Goal: Task Accomplishment & Management: Manage account settings

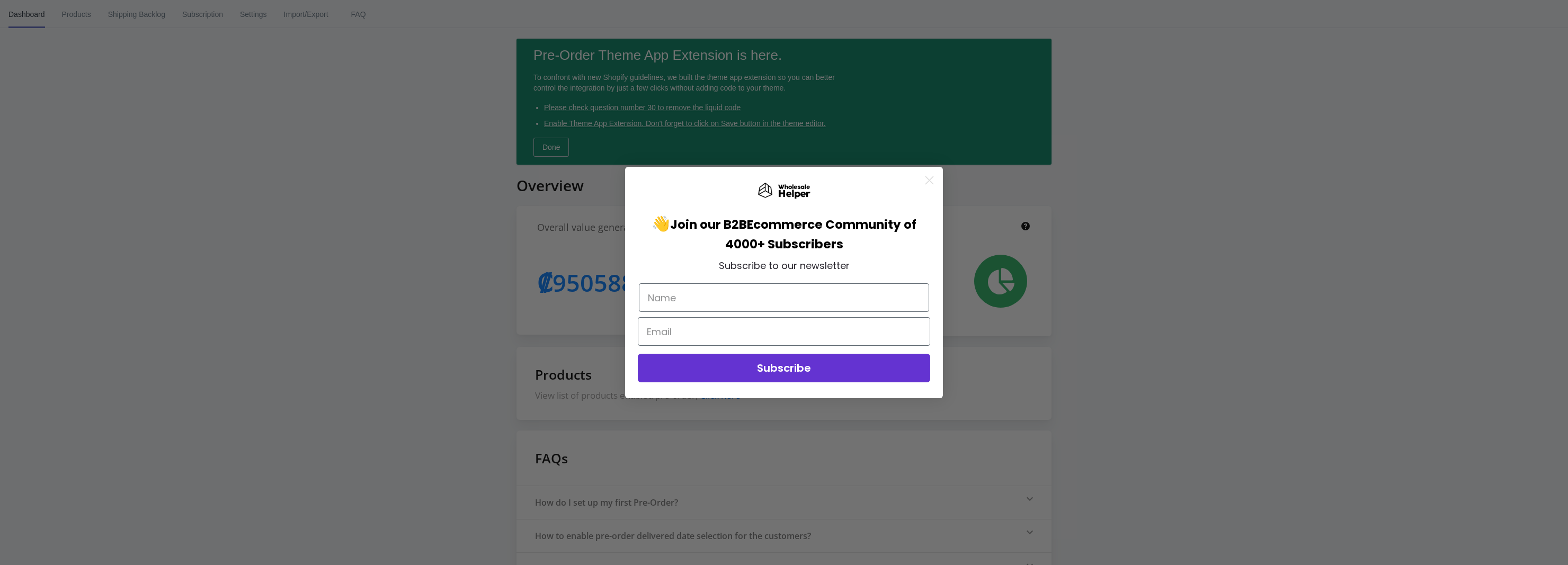
click at [929, 177] on circle "Close dialog" at bounding box center [930, 180] width 17 height 17
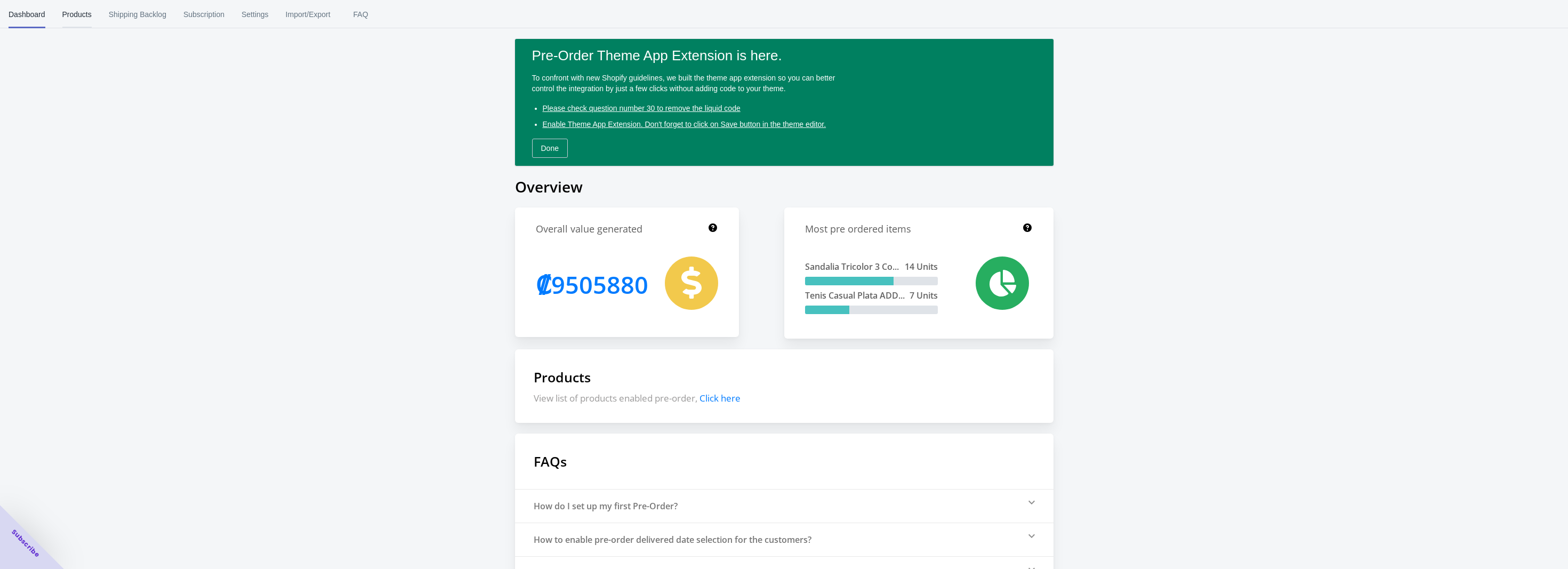
click at [67, 14] on span "Products" at bounding box center [77, 14] width 29 height 28
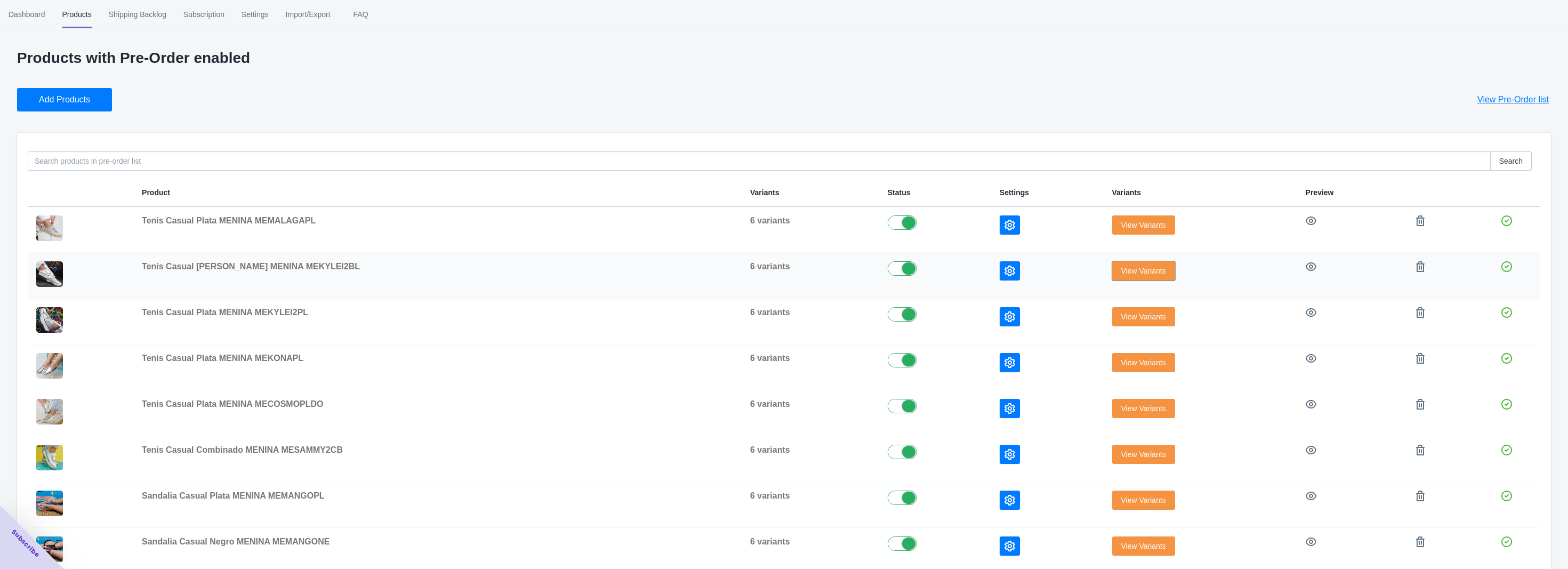
click at [1112, 264] on button "View Variants" at bounding box center [1144, 271] width 63 height 19
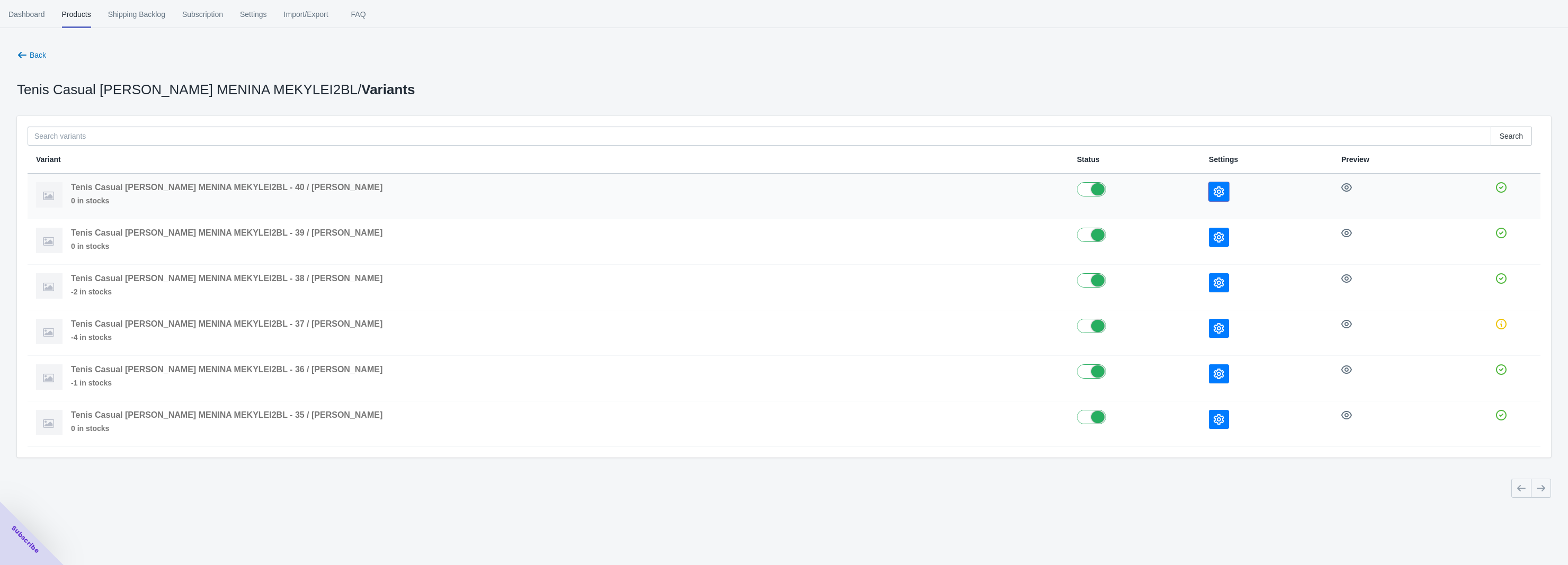
click at [1214, 190] on icon "button" at bounding box center [1219, 191] width 10 height 10
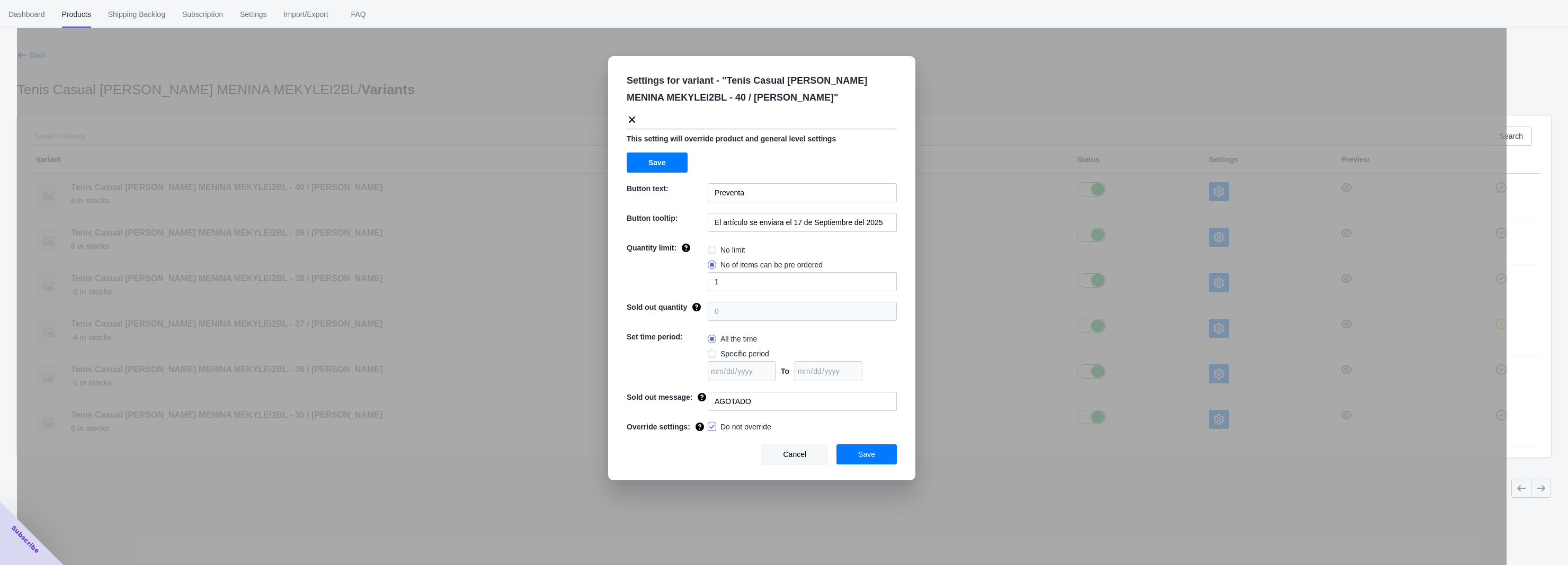
click at [806, 448] on button "Cancel" at bounding box center [794, 454] width 67 height 20
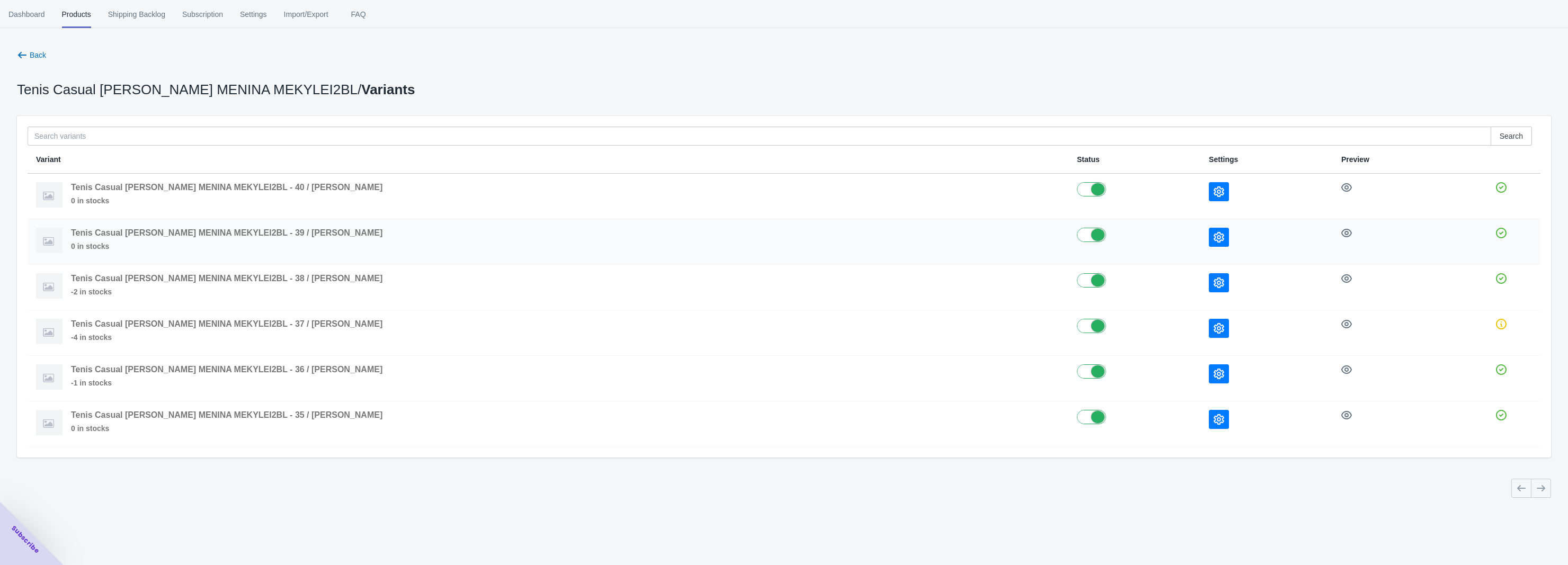
click at [1214, 238] on icon "button" at bounding box center [1219, 237] width 10 height 10
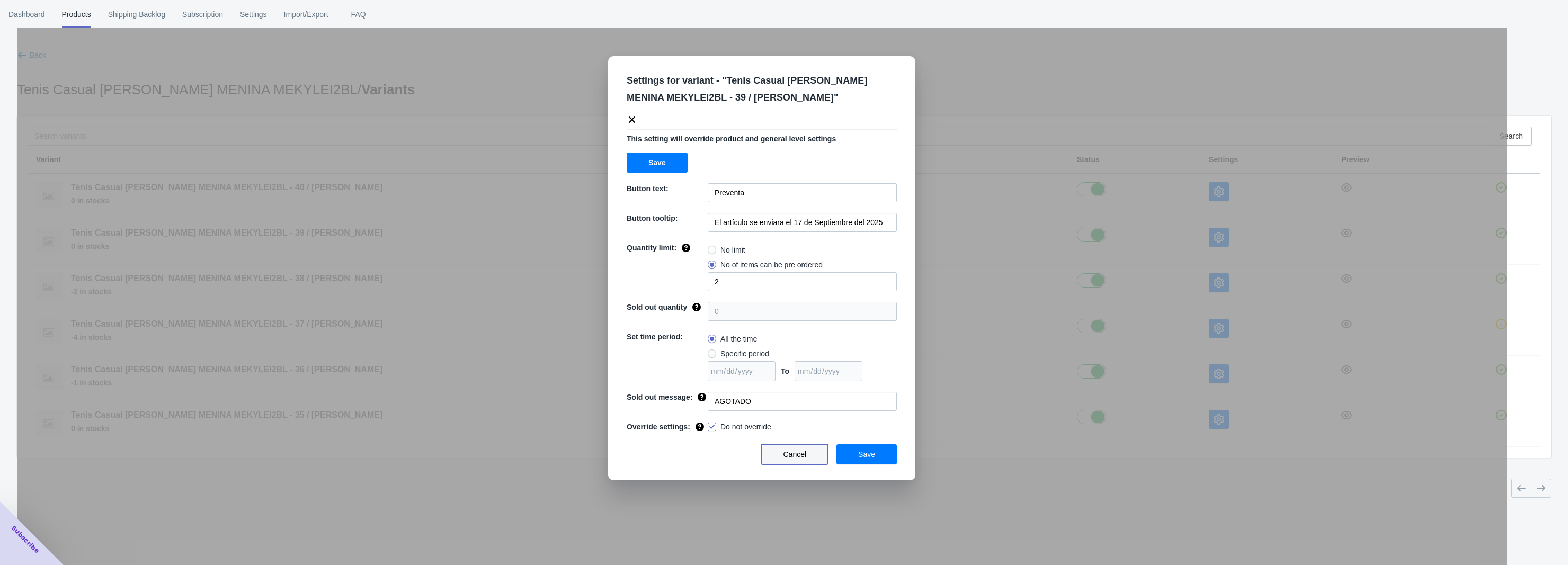
click at [798, 452] on span "Cancel" at bounding box center [794, 454] width 23 height 9
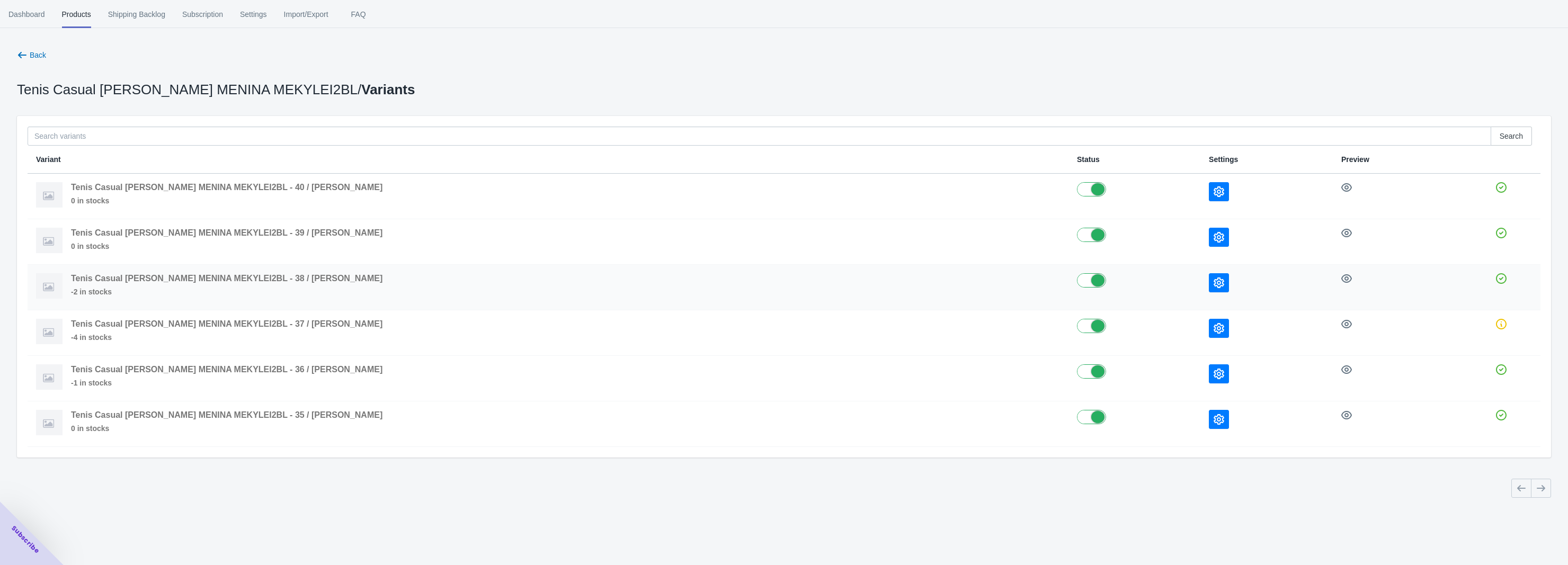
click at [1209, 277] on button "button" at bounding box center [1219, 283] width 20 height 19
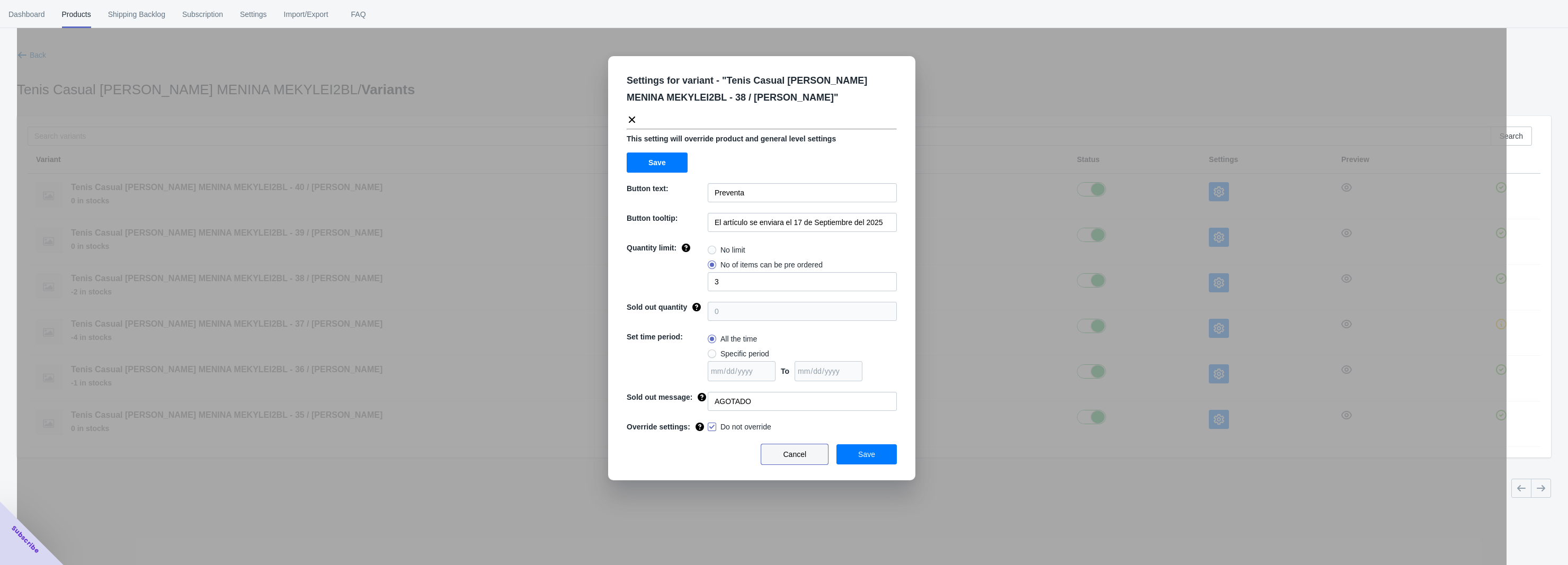
click at [806, 457] on span "Cancel" at bounding box center [794, 454] width 23 height 9
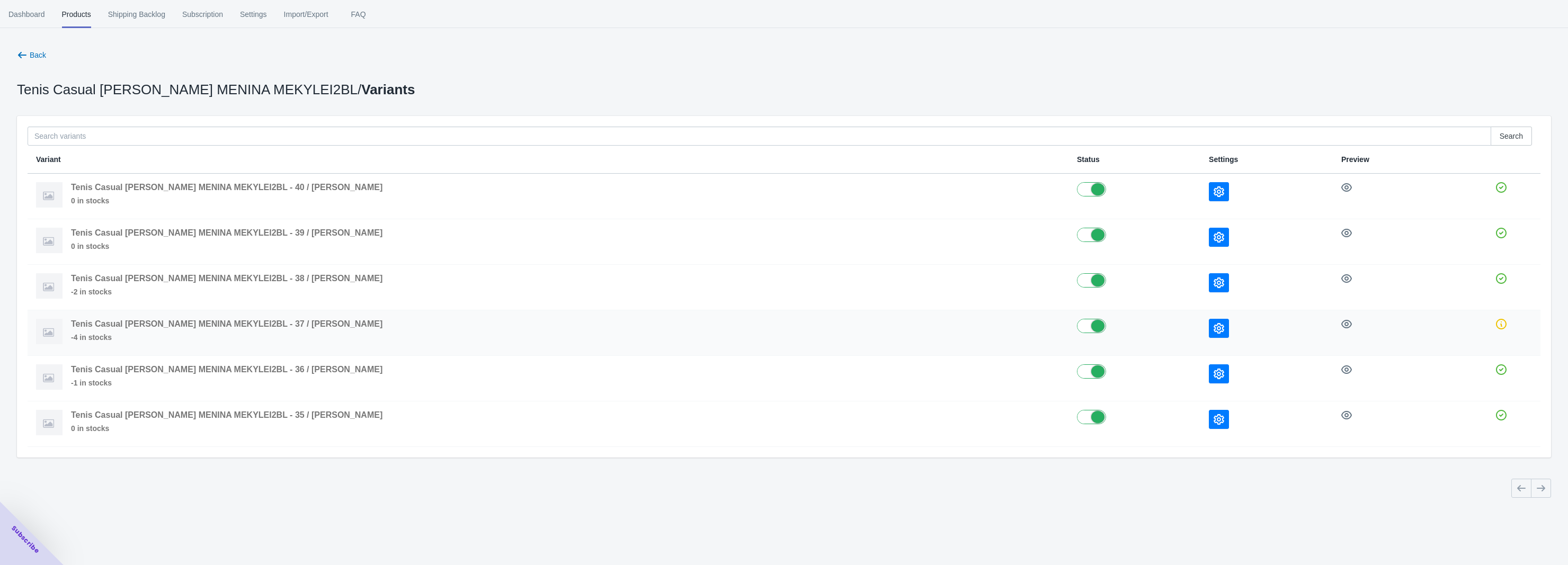
click at [1209, 329] on button "button" at bounding box center [1219, 328] width 20 height 19
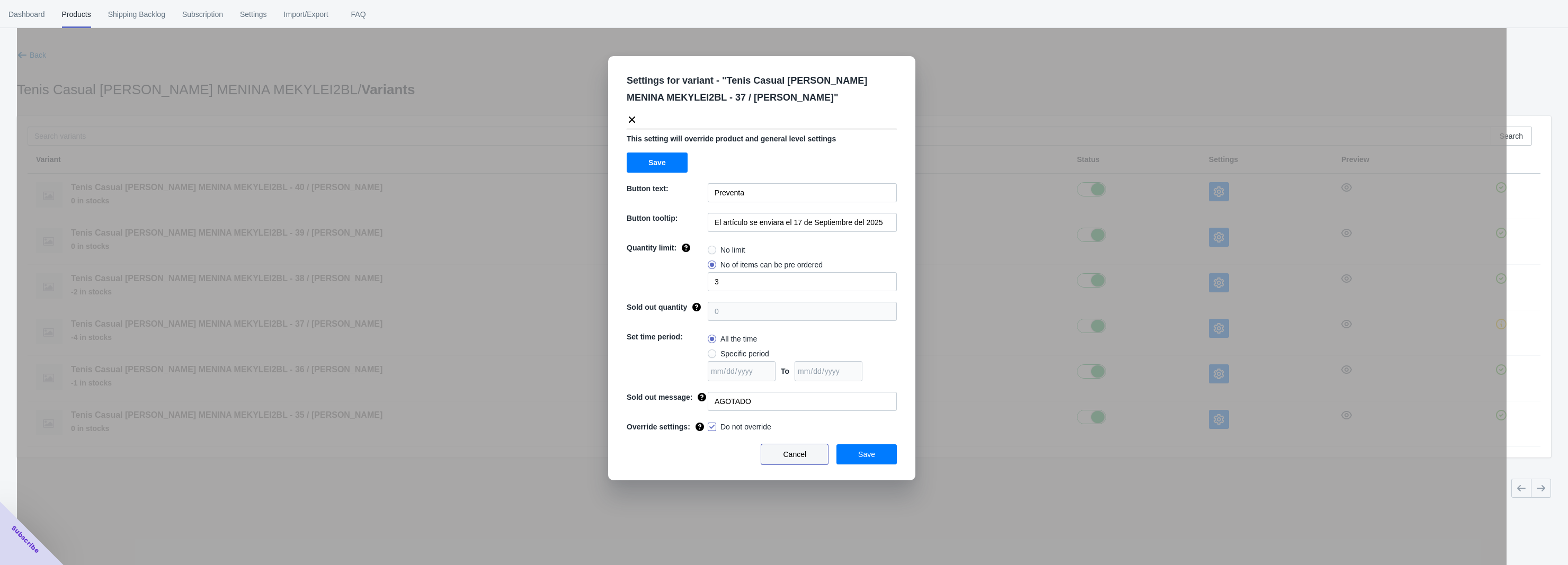
click at [801, 455] on span "Cancel" at bounding box center [794, 454] width 23 height 9
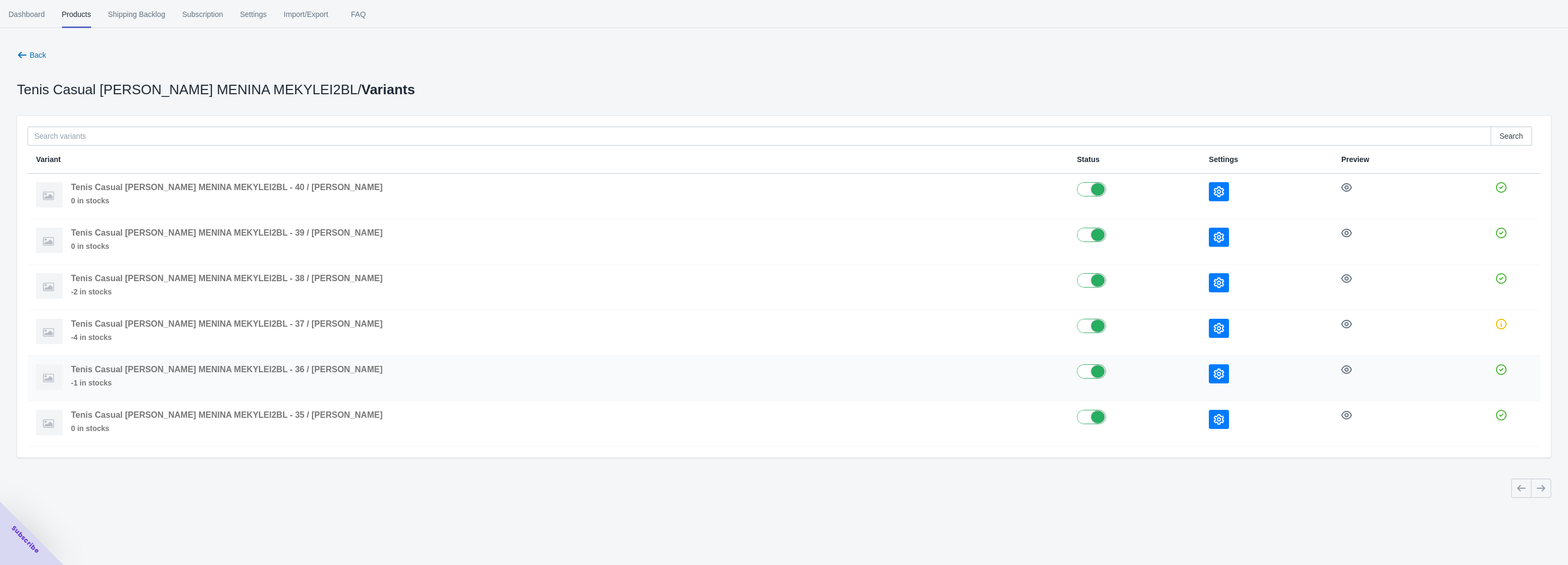
click at [1209, 379] on button "button" at bounding box center [1219, 374] width 20 height 19
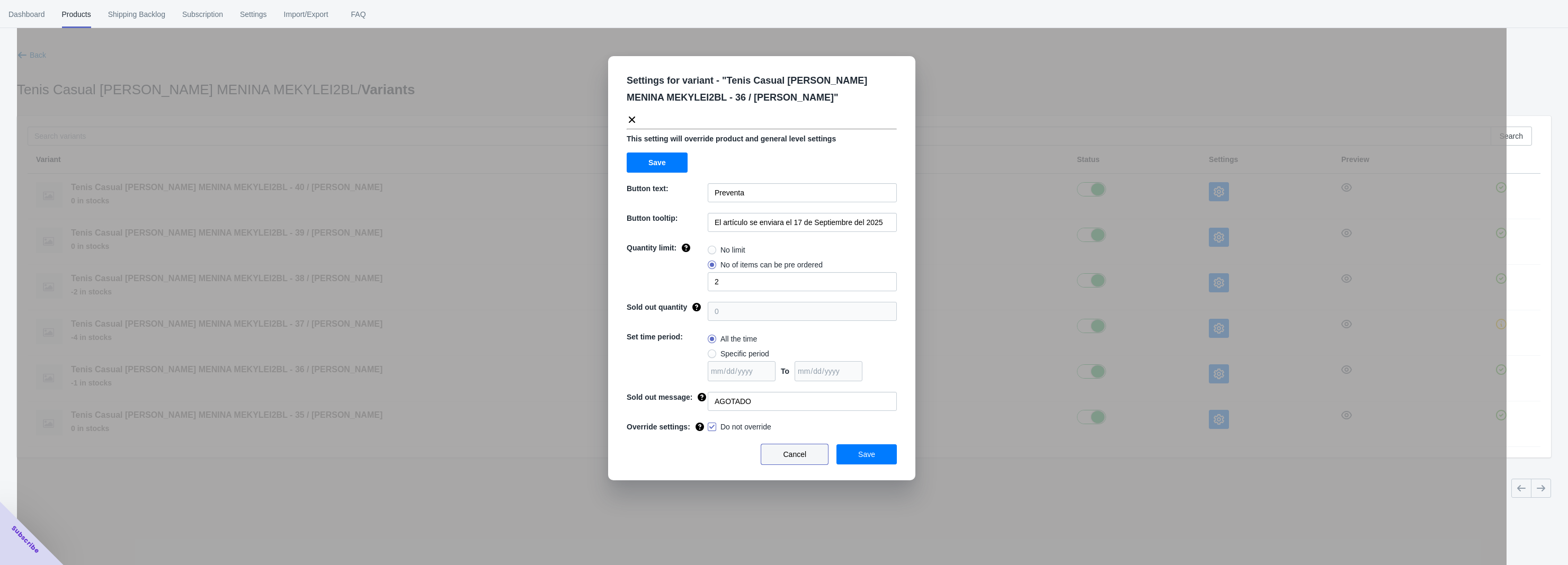
click at [804, 459] on span "Cancel" at bounding box center [794, 454] width 23 height 9
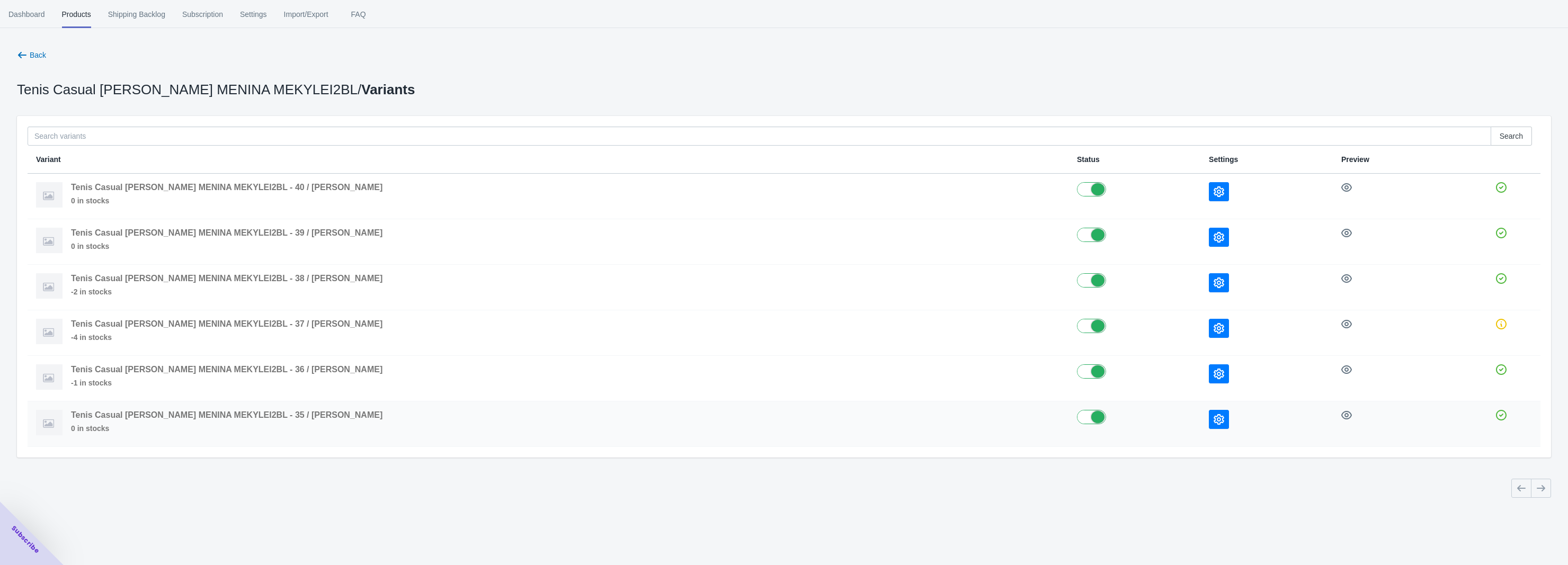
click at [1209, 416] on button "button" at bounding box center [1219, 419] width 20 height 19
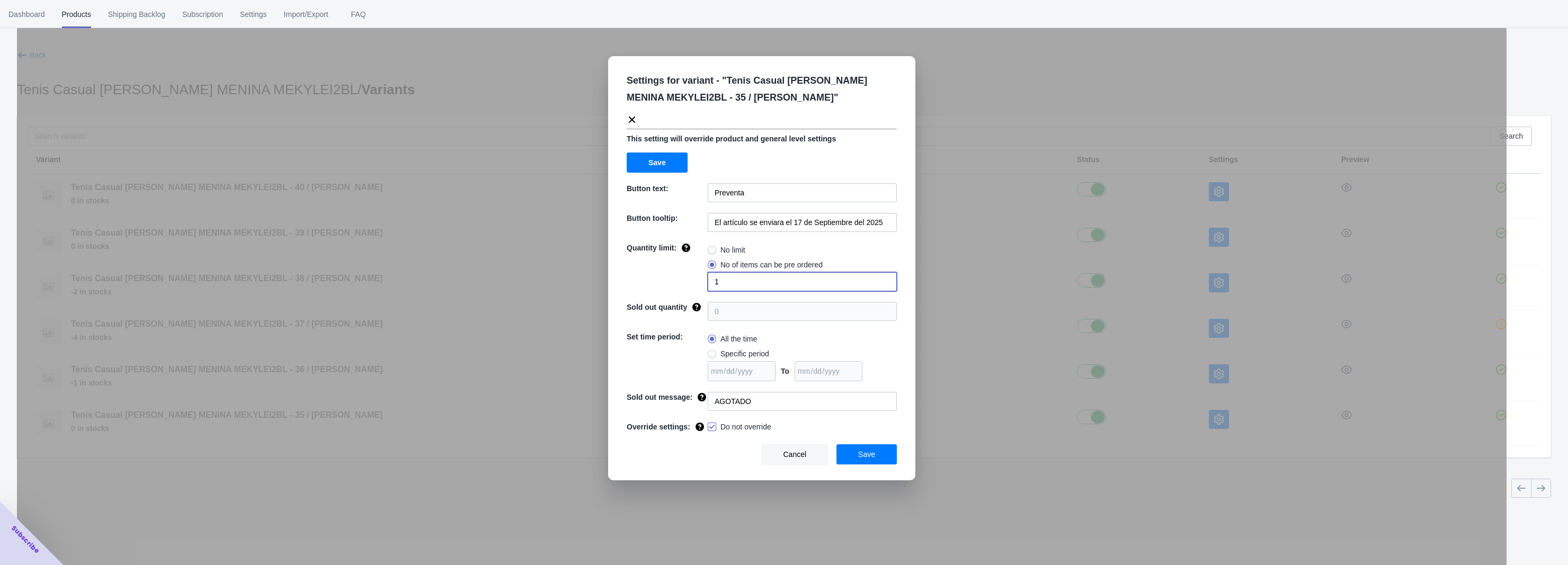
drag, startPoint x: 718, startPoint y: 283, endPoint x: 697, endPoint y: 284, distance: 21.0
click at [700, 284] on div "Quantity limit: No limit No of items can be pre ordered 1" at bounding box center [761, 267] width 270 height 49
type input "2"
click at [926, 474] on div "Settings for variant - " Tenis Casual [PERSON_NAME] MENINA MEKYLEI2BL - 35 / [P…" at bounding box center [762, 309] width 1490 height 565
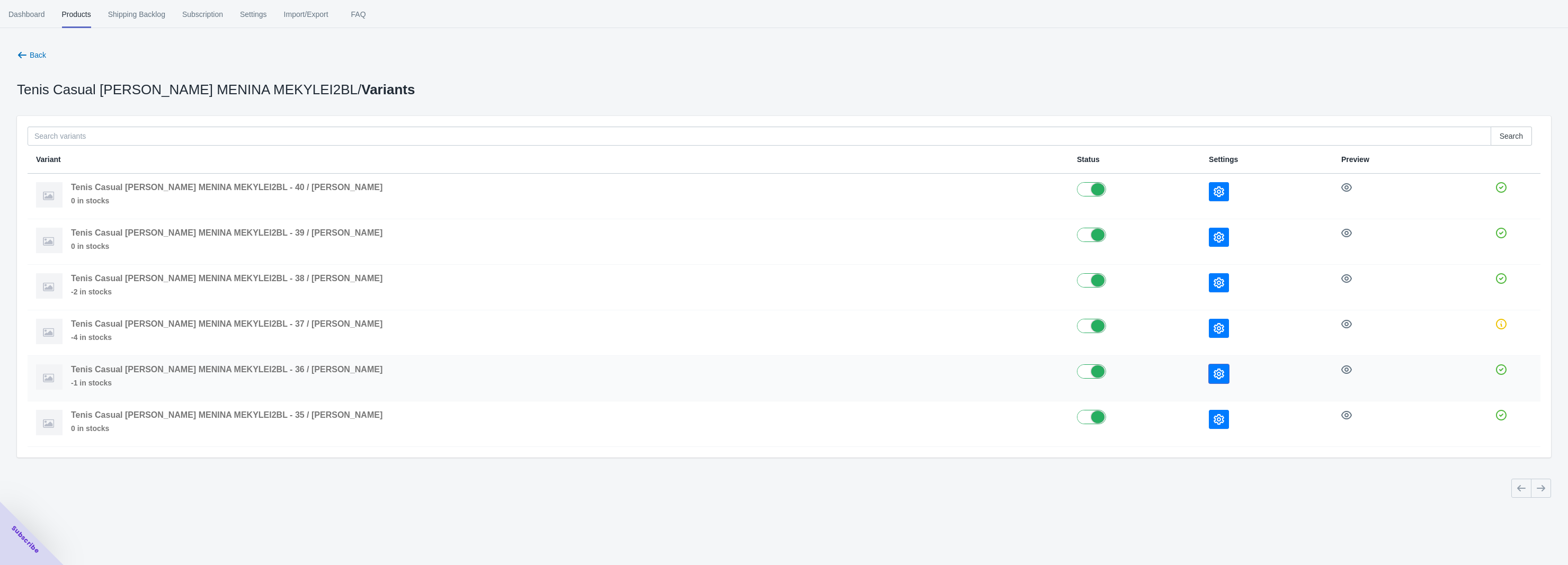
click at [1214, 379] on icon "button" at bounding box center [1219, 374] width 10 height 10
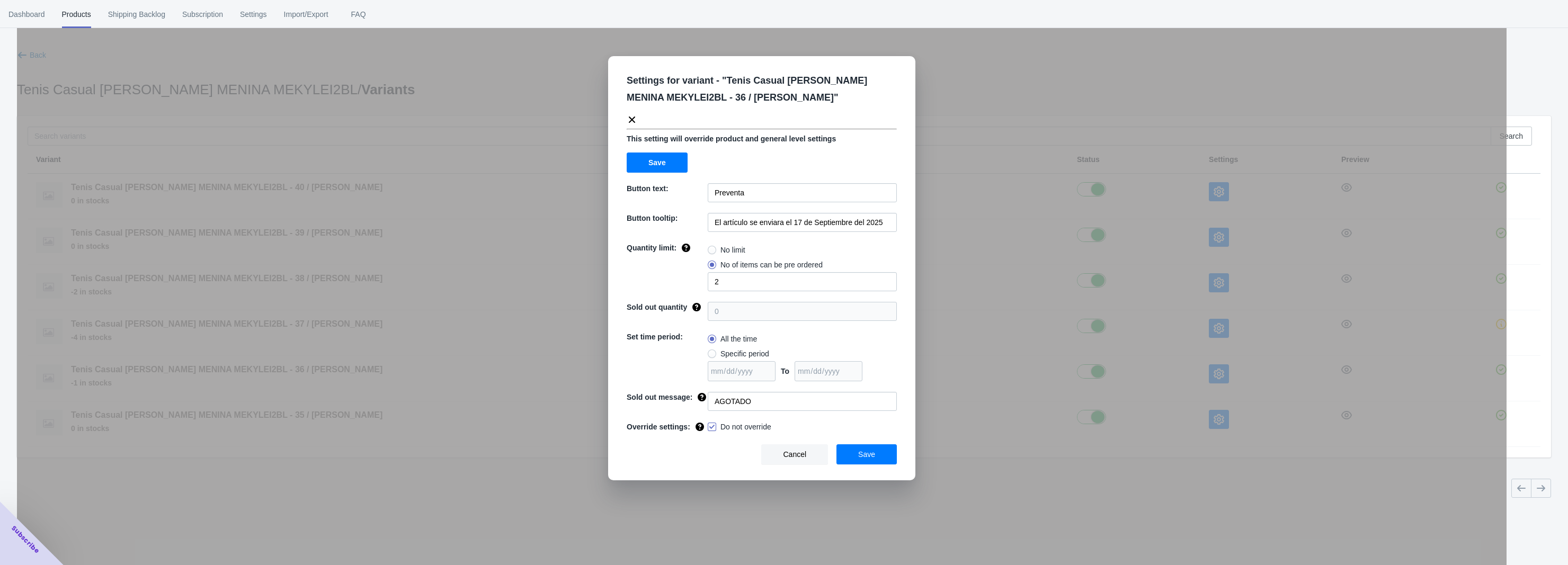
click at [1081, 443] on div "Settings for variant - " Tenis Casual [PERSON_NAME] MENINA MEKYLEI2BL - 36 / [P…" at bounding box center [762, 309] width 1490 height 565
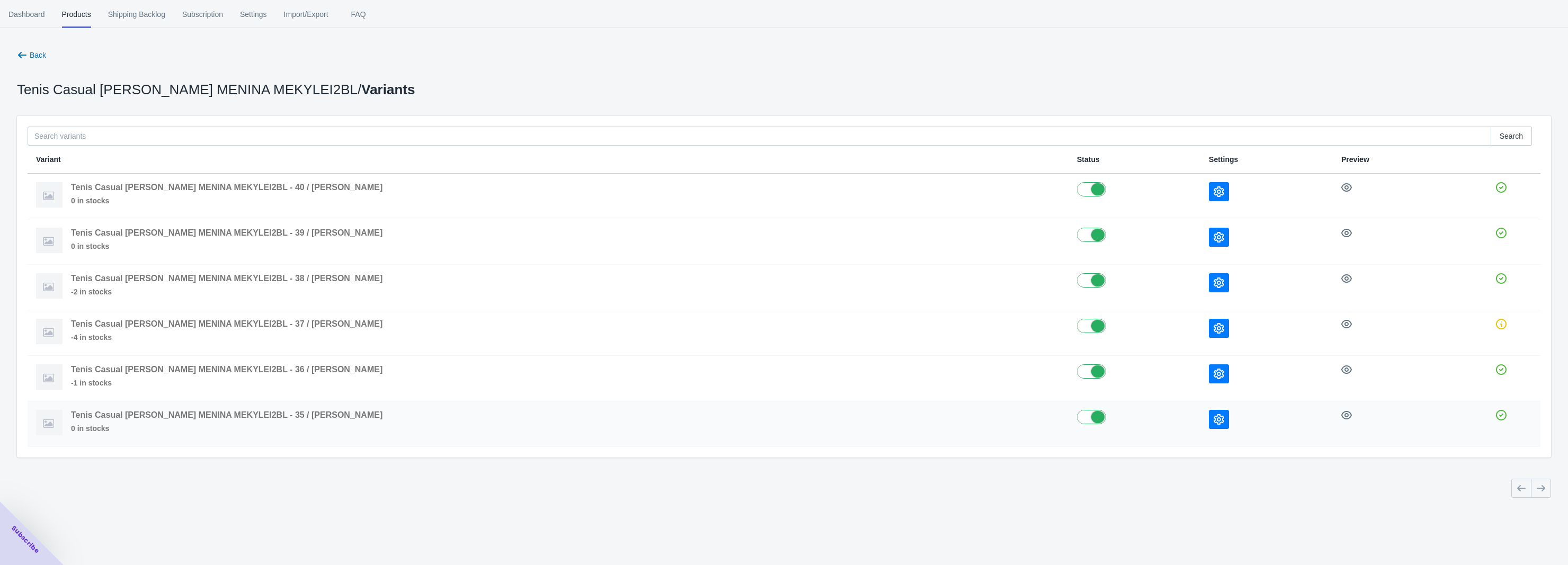
click at [1214, 421] on icon "button" at bounding box center [1219, 419] width 10 height 10
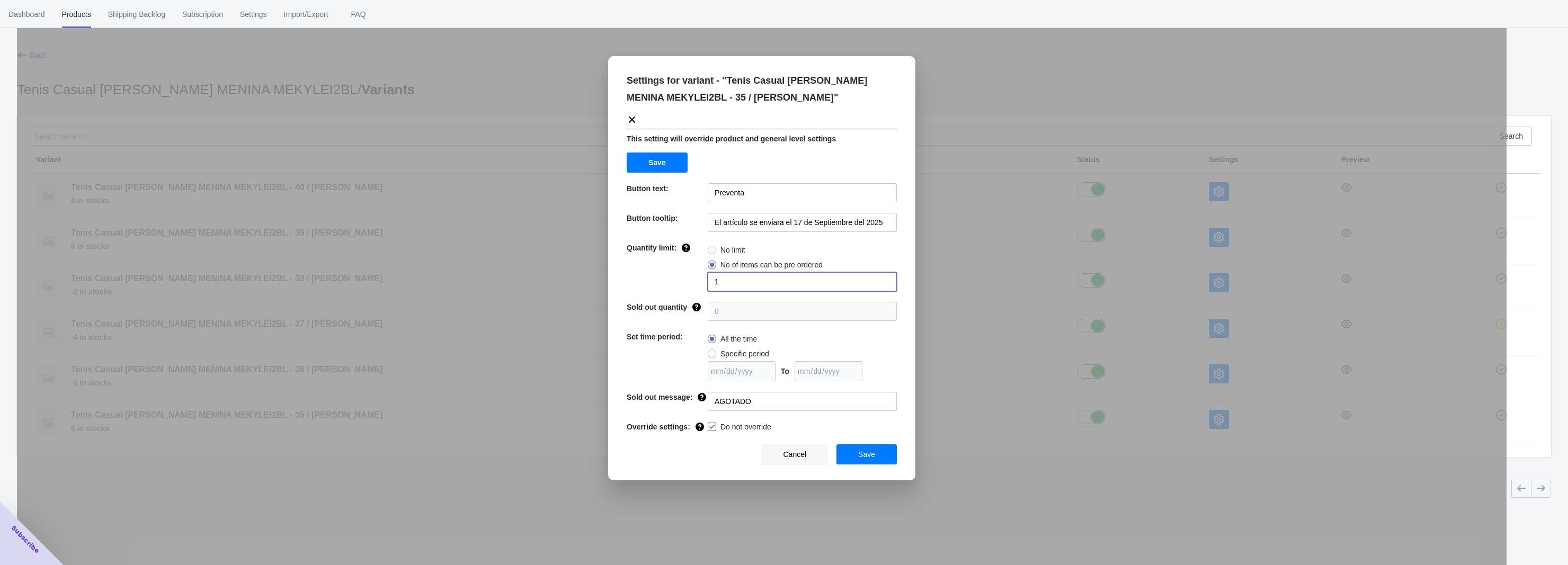
drag, startPoint x: 717, startPoint y: 287, endPoint x: 708, endPoint y: 290, distance: 9.5
click at [708, 290] on input "1" at bounding box center [802, 282] width 189 height 19
type input "2"
click at [865, 452] on span "Save" at bounding box center [867, 454] width 17 height 9
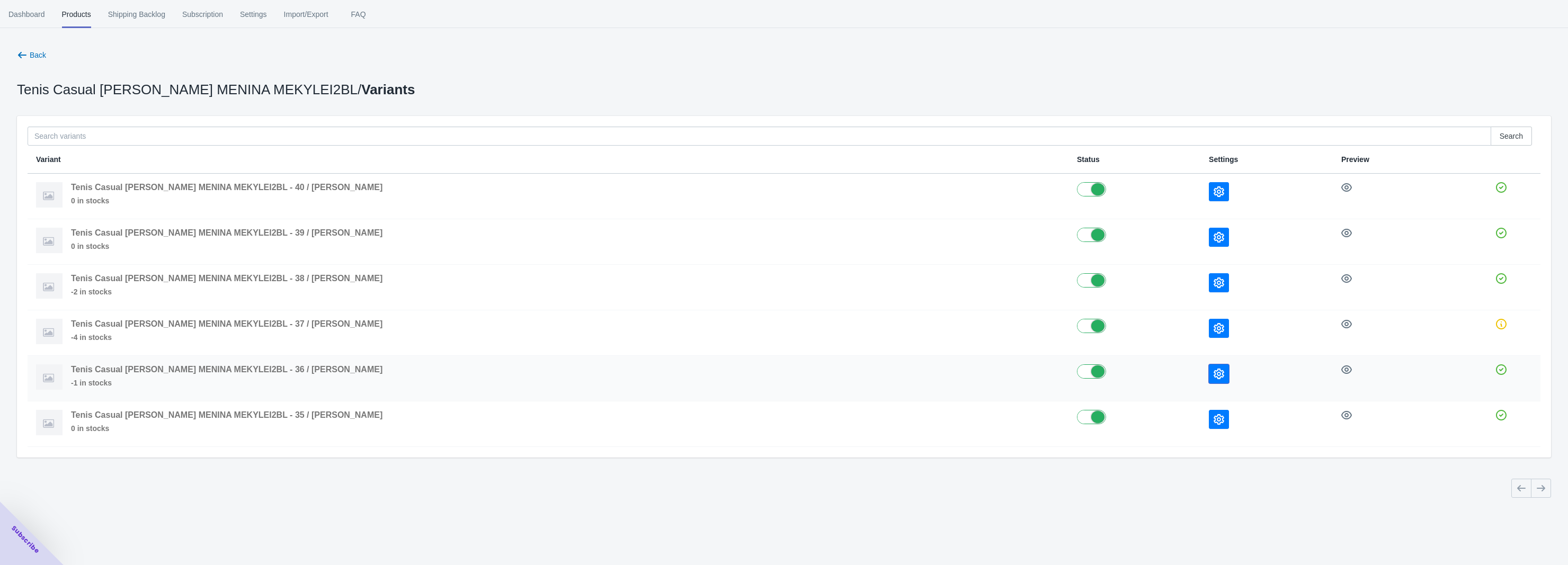
click at [1214, 379] on icon "button" at bounding box center [1219, 374] width 10 height 10
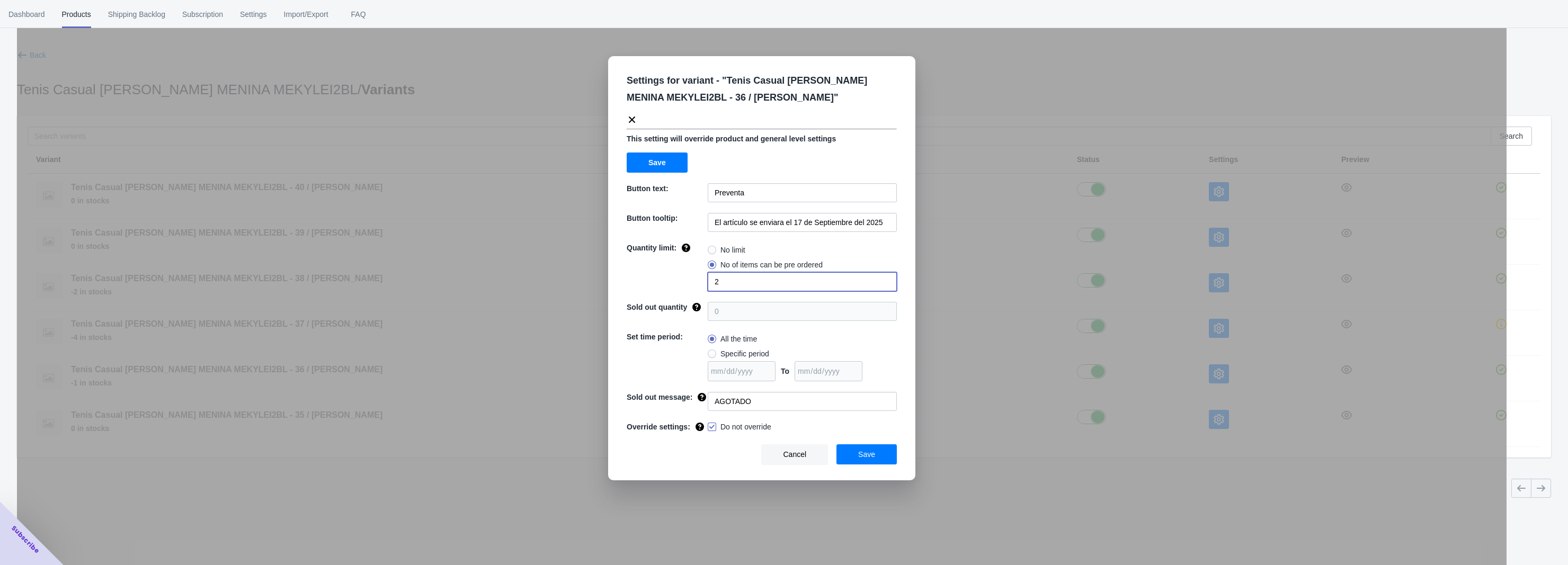
drag, startPoint x: 738, startPoint y: 289, endPoint x: 690, endPoint y: 289, distance: 48.0
click at [690, 289] on div "Quantity limit: No limit No of items can be pre ordered 2" at bounding box center [761, 267] width 270 height 49
type input "3"
radio input "true"
click at [710, 267] on span at bounding box center [712, 265] width 9 height 9
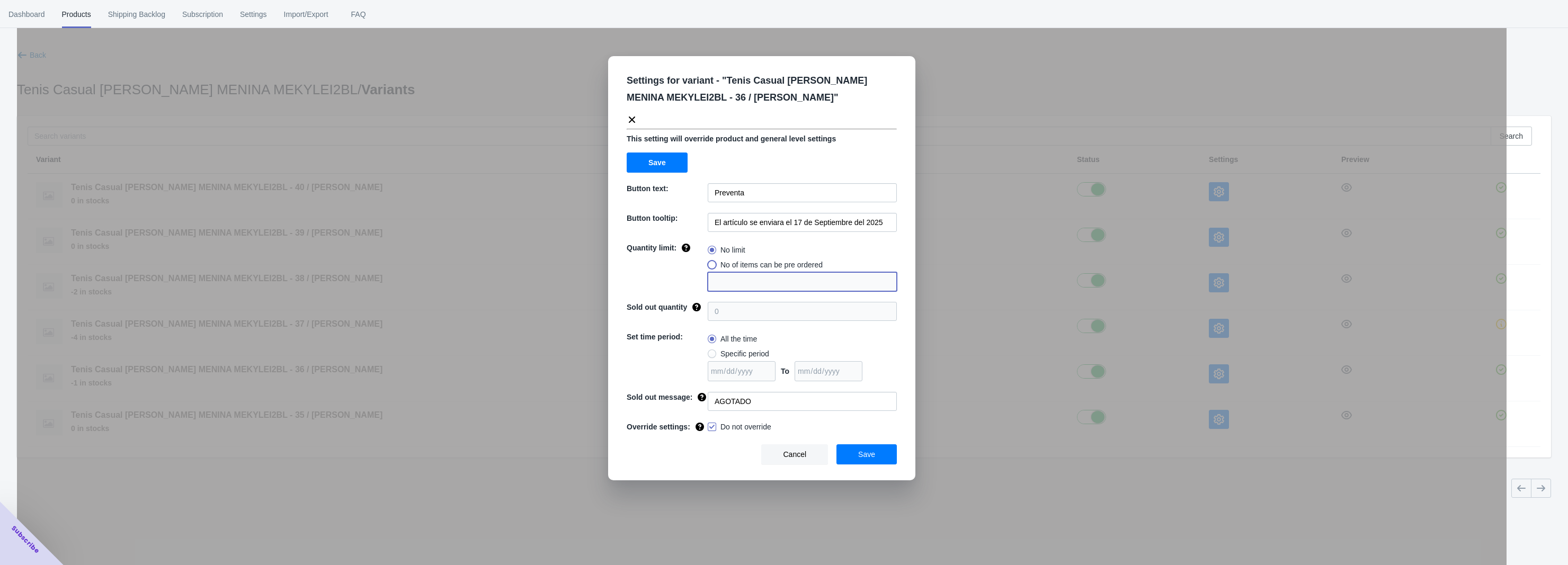
click at [710, 263] on input "No of items can be pre ordered" at bounding box center [710, 263] width 1 height 1
radio input "true"
drag, startPoint x: 721, startPoint y: 282, endPoint x: 703, endPoint y: 285, distance: 18.2
click at [703, 285] on div "Quantity limit: No limit No of items can be pre ordered 1" at bounding box center [761, 267] width 270 height 49
type input "4"
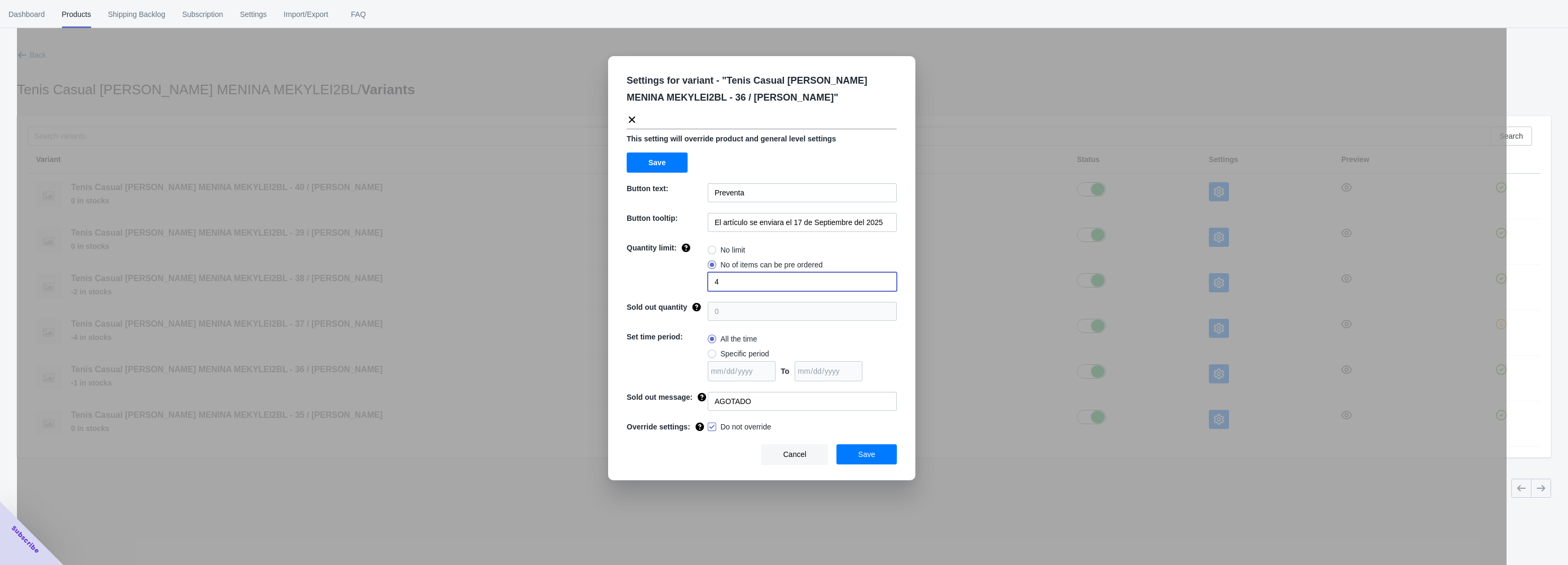
click at [852, 454] on button "Save" at bounding box center [867, 454] width 60 height 20
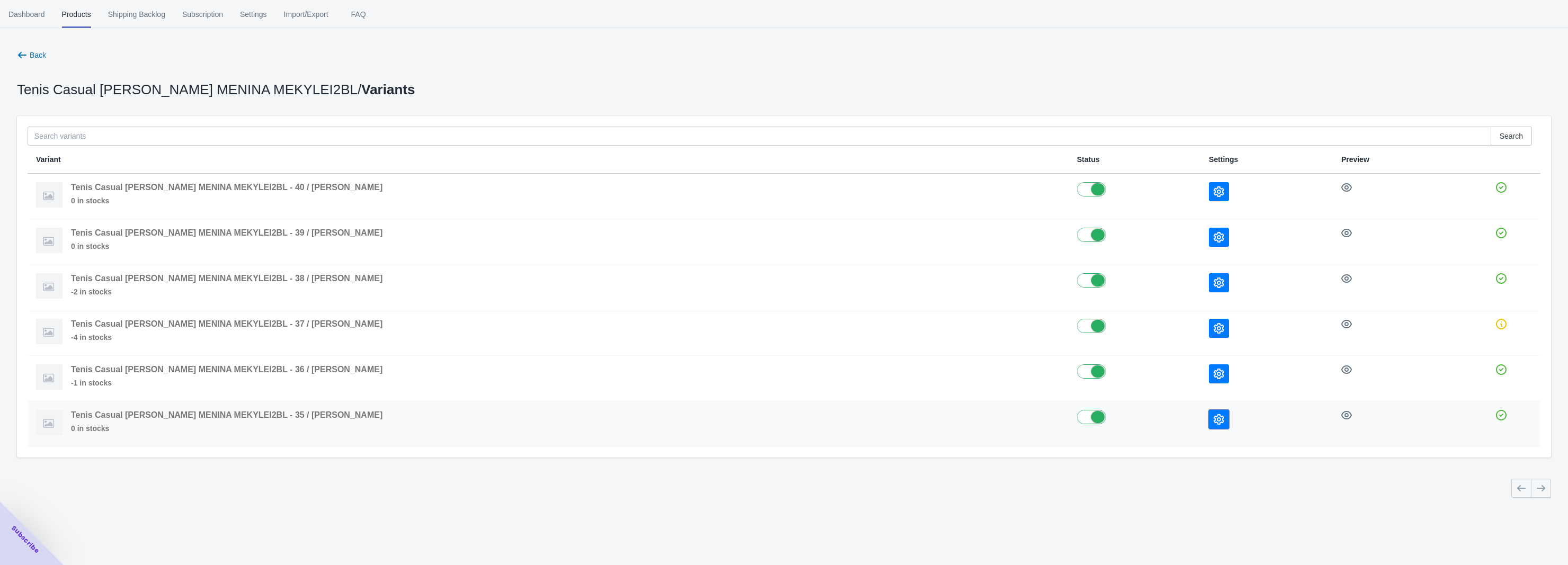
click at [1214, 418] on icon "button" at bounding box center [1219, 419] width 10 height 10
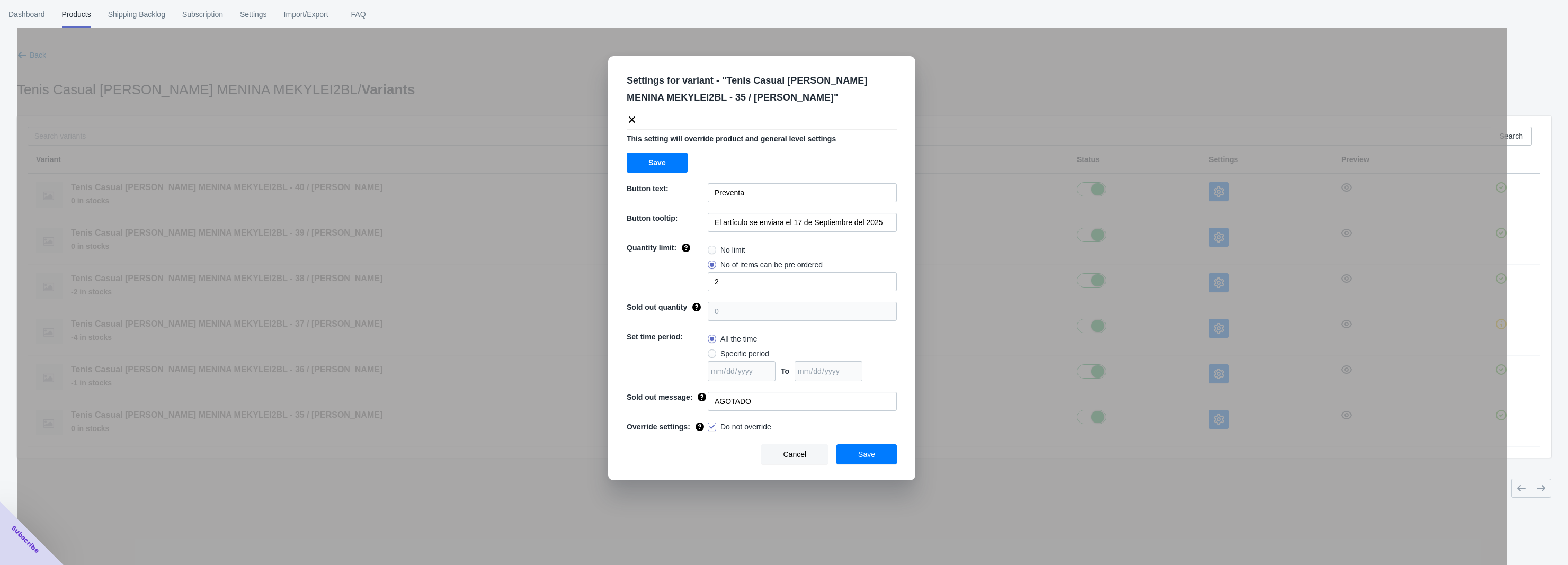
click at [1144, 377] on div "Settings for variant - " Tenis Casual [PERSON_NAME] MENINA MEKYLEI2BL - 35 / [P…" at bounding box center [762, 309] width 1490 height 565
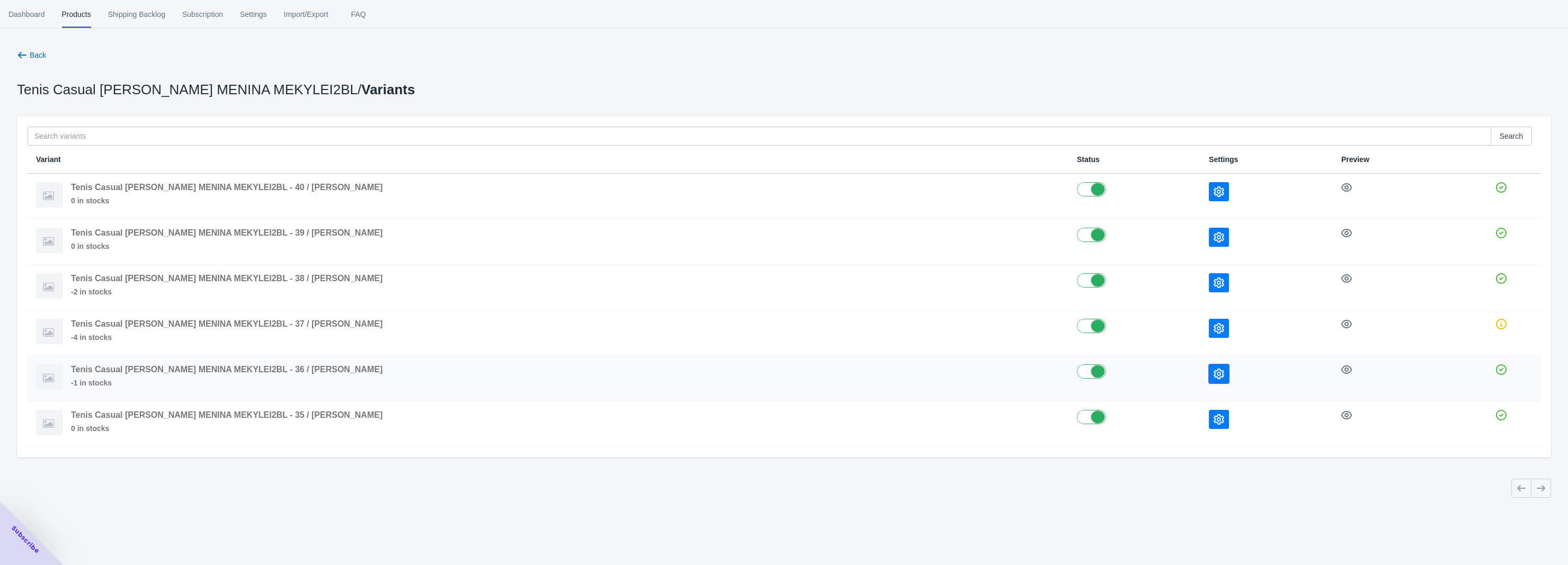
click at [1214, 374] on icon "button" at bounding box center [1219, 374] width 10 height 10
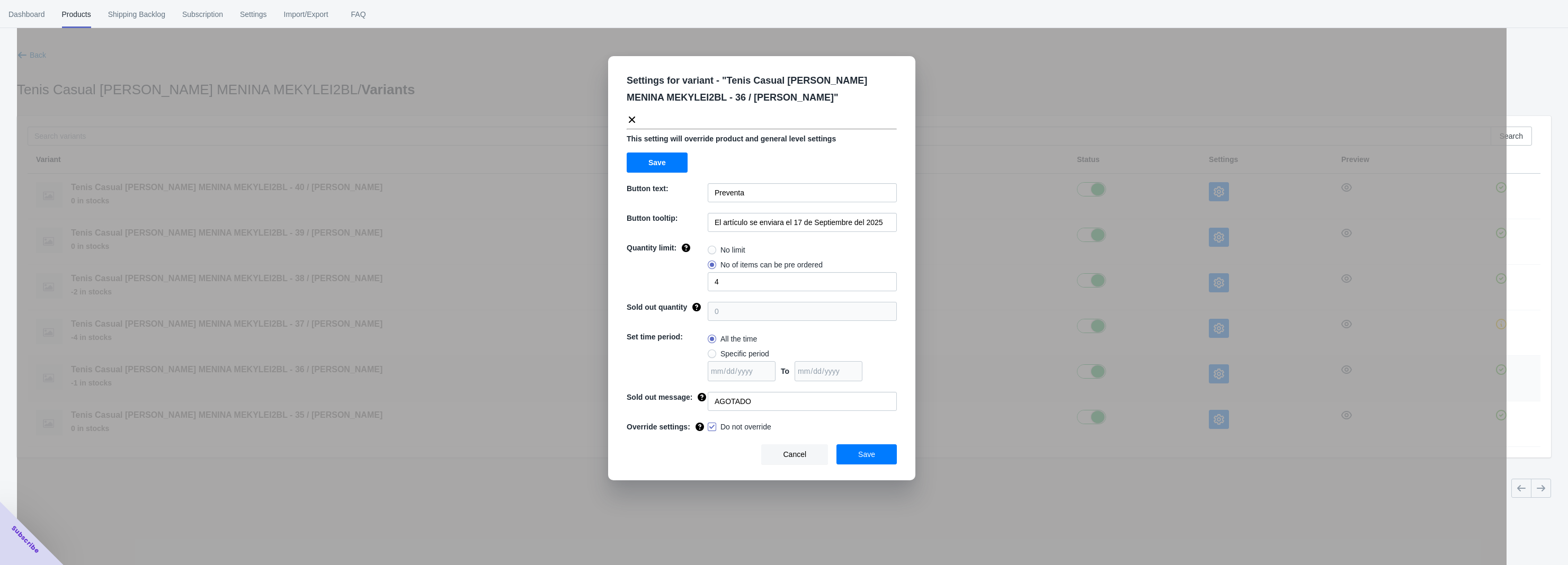
click at [1149, 374] on div "Settings for variant - " Tenis Casual [PERSON_NAME] MENINA MEKYLEI2BL - 36 / [P…" at bounding box center [762, 309] width 1490 height 565
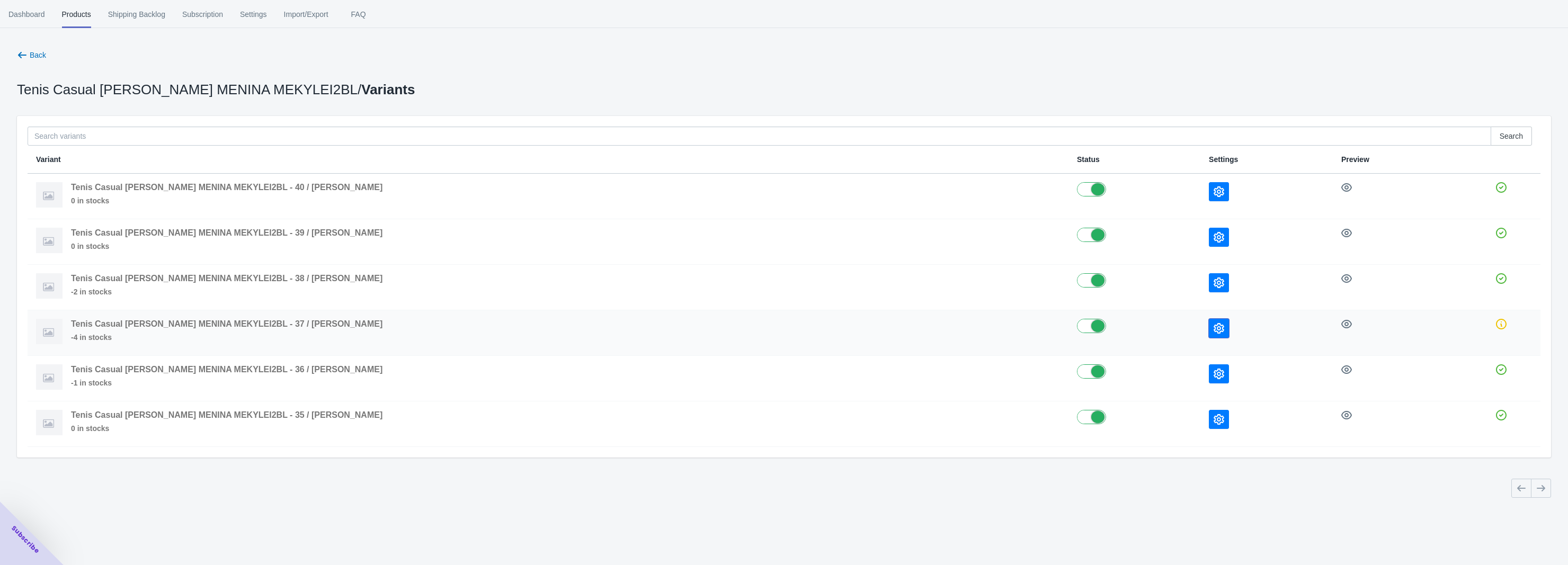
click at [1214, 325] on icon "button" at bounding box center [1219, 328] width 10 height 10
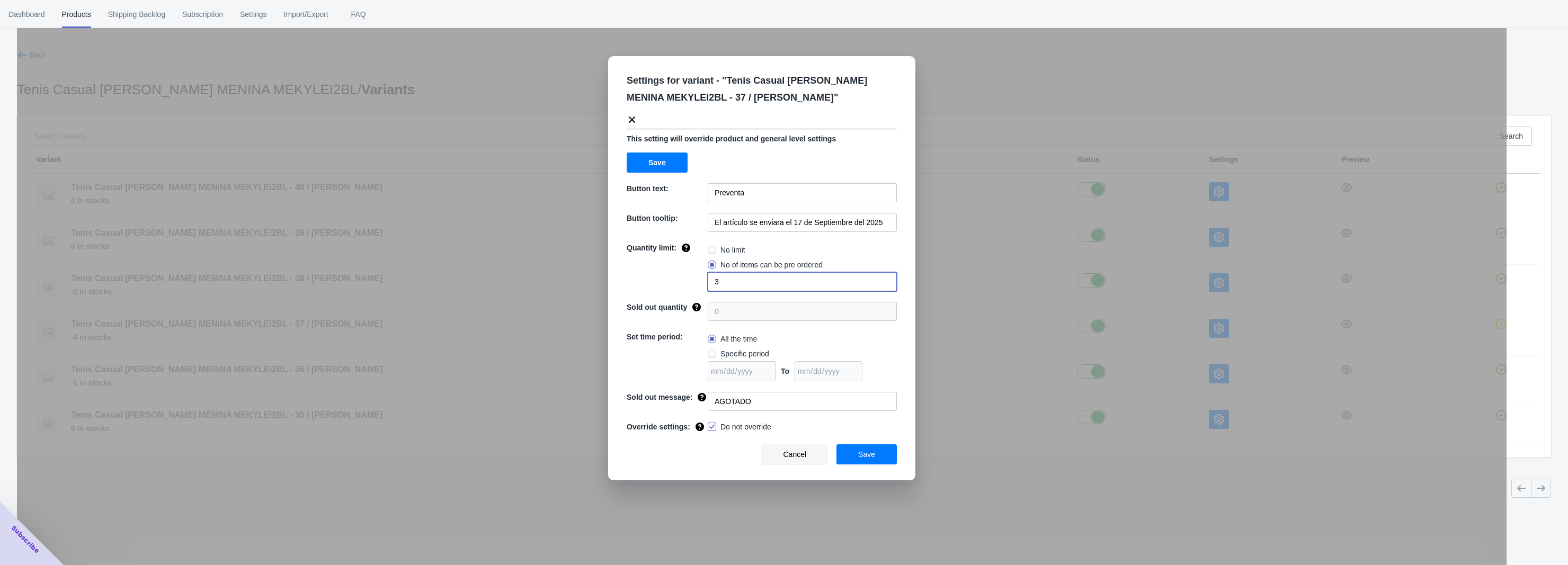
click at [684, 283] on div "Quantity limit: No limit No of items can be pre ordered 3" at bounding box center [761, 267] width 270 height 49
click at [1145, 376] on div "Settings for variant - " Tenis Casual [PERSON_NAME] MENINA MEKYLEI2BL - 37 / [P…" at bounding box center [762, 309] width 1490 height 565
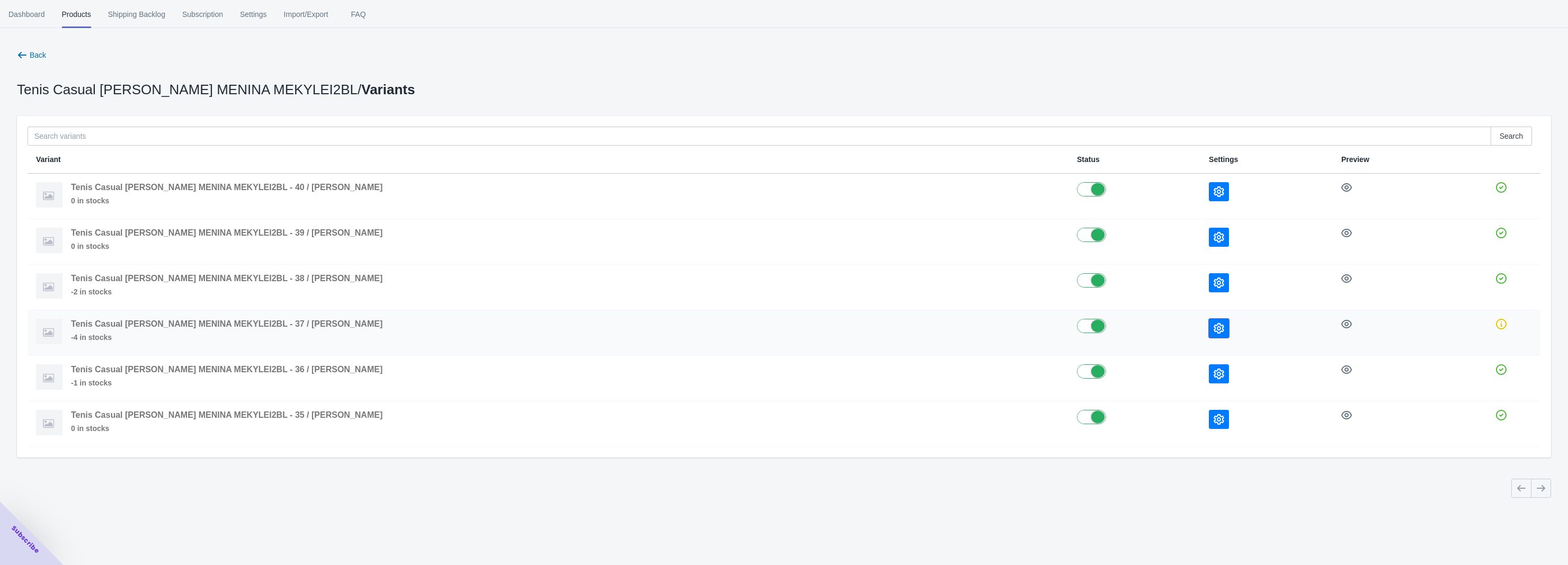
click at [1214, 331] on icon "button" at bounding box center [1219, 328] width 10 height 10
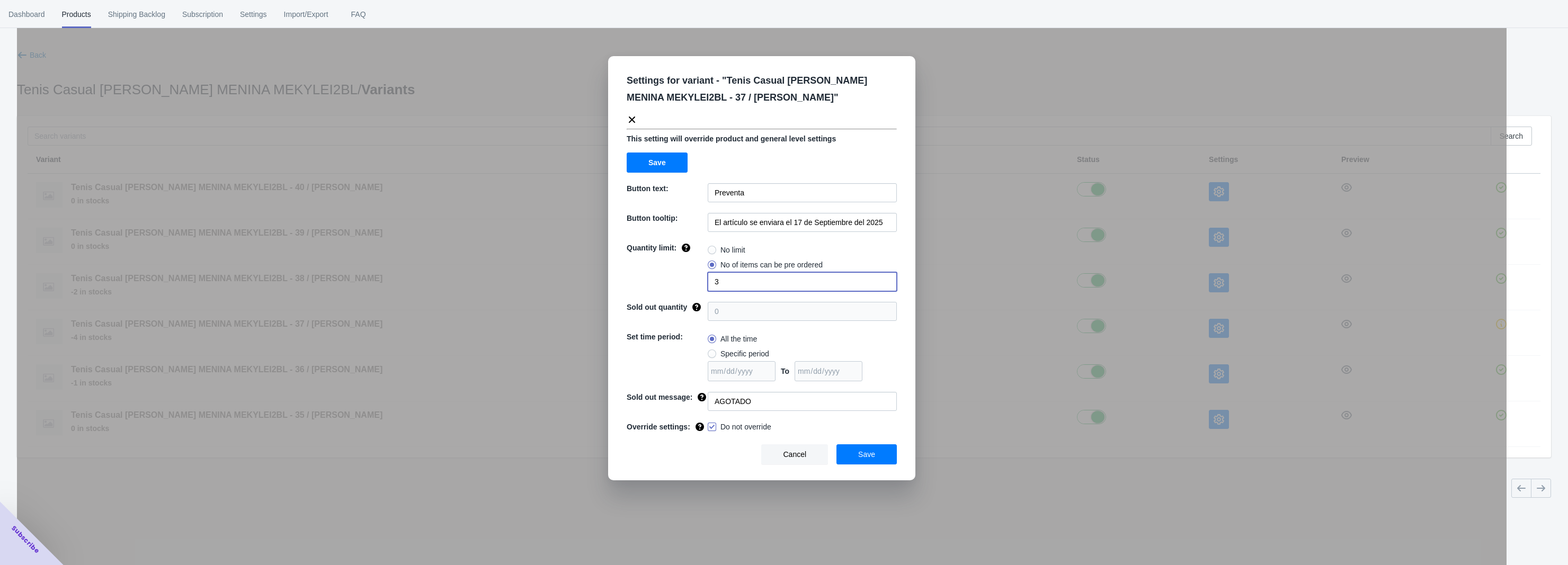
drag, startPoint x: 679, startPoint y: 285, endPoint x: 663, endPoint y: 286, distance: 16.0
click at [663, 286] on div "Quantity limit: No limit No of items can be pre ordered 3" at bounding box center [761, 267] width 270 height 49
type input "6"
click at [865, 461] on button "Save" at bounding box center [867, 454] width 60 height 20
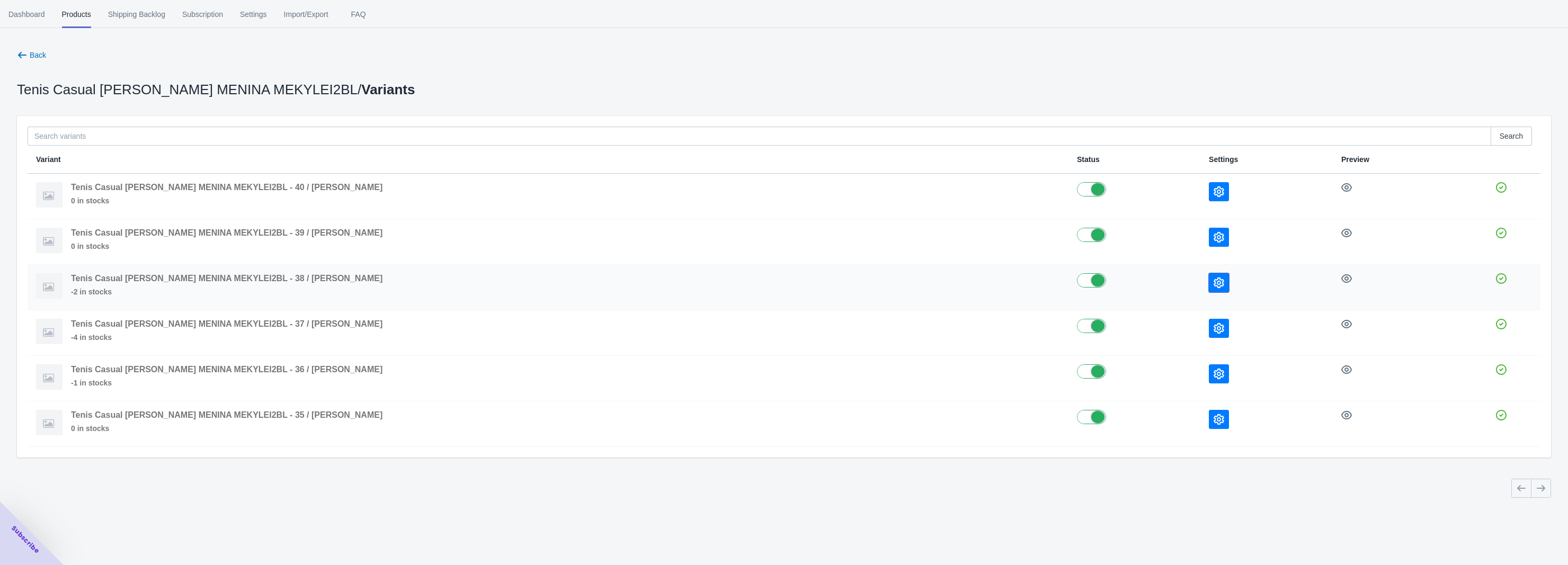
click at [1214, 285] on icon "button" at bounding box center [1219, 282] width 10 height 10
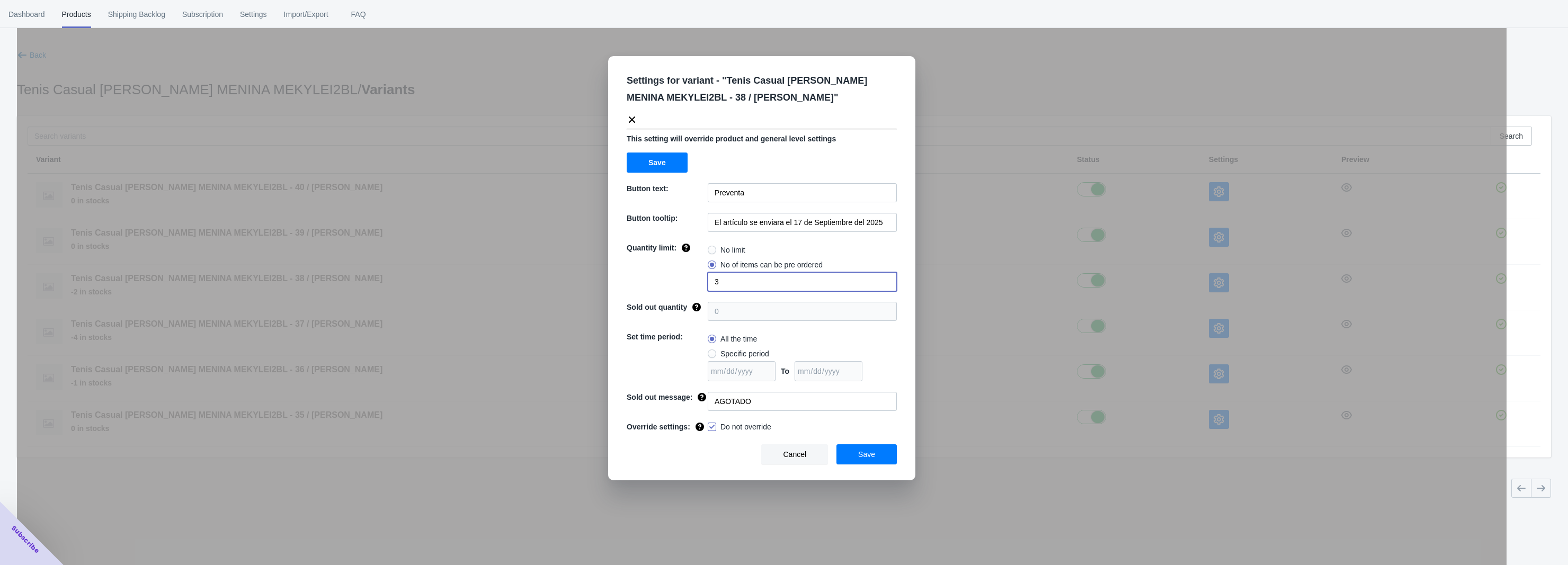
drag, startPoint x: 747, startPoint y: 285, endPoint x: 622, endPoint y: 289, distance: 125.1
click at [623, 289] on div "Settings for variant - " Tenis Casual [PERSON_NAME] MENINA MEKYLEI2BL - 38 / [P…" at bounding box center [762, 268] width 307 height 424
type input "6"
click at [853, 452] on button "Save" at bounding box center [867, 454] width 60 height 20
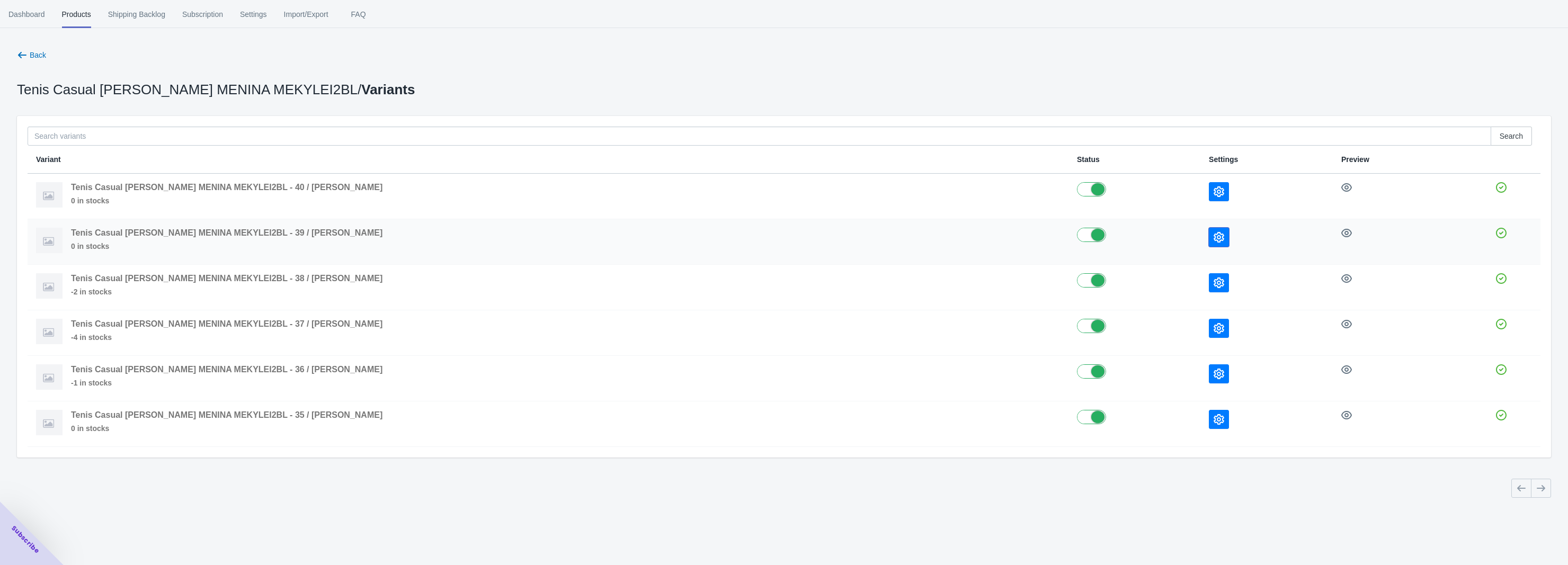
click at [1214, 236] on icon "button" at bounding box center [1219, 237] width 10 height 10
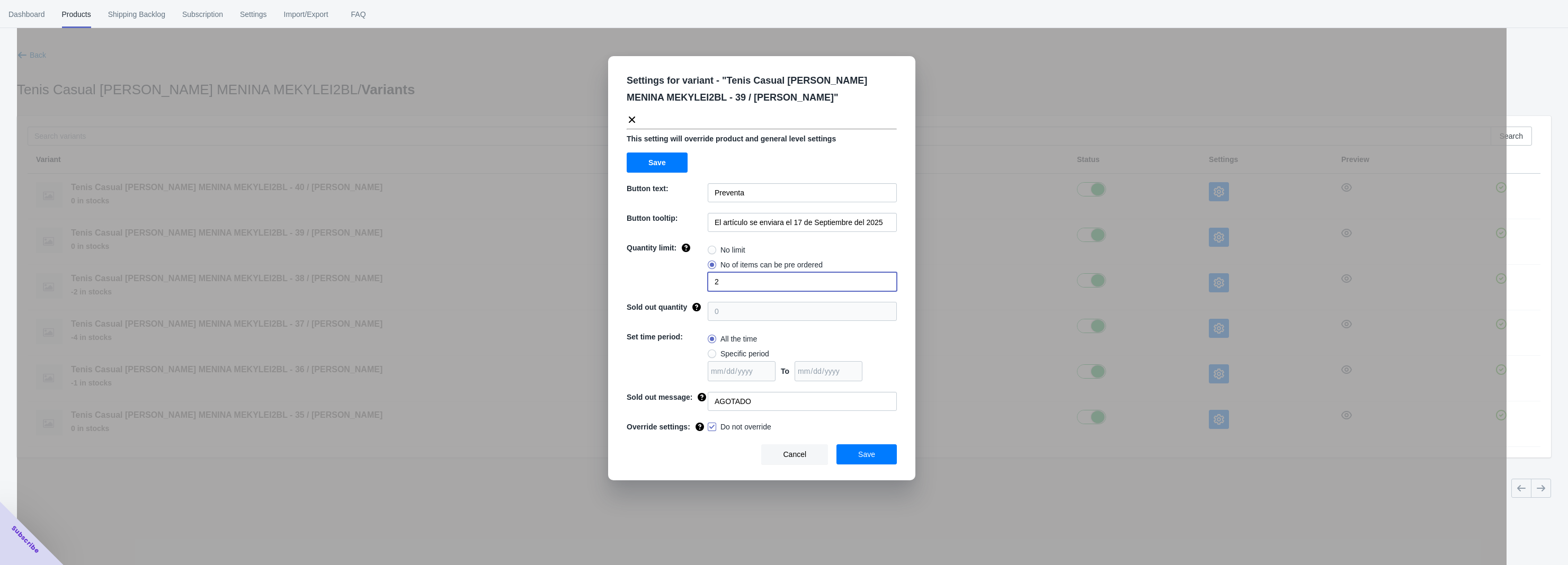
drag, startPoint x: 733, startPoint y: 286, endPoint x: 684, endPoint y: 289, distance: 49.1
click at [685, 289] on div "Quantity limit: No limit No of items can be pre ordered 2" at bounding box center [761, 267] width 270 height 49
type input "4"
click at [875, 457] on button "Save" at bounding box center [867, 454] width 60 height 20
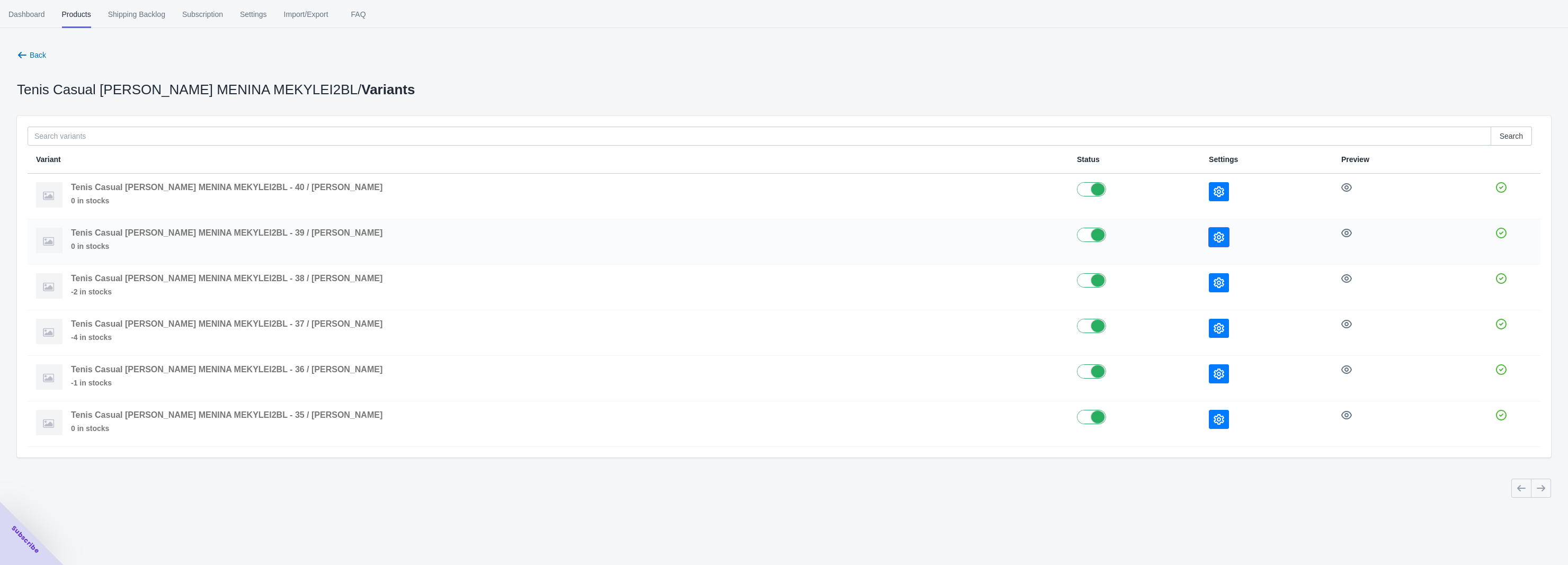
click at [1214, 233] on icon "button" at bounding box center [1219, 237] width 10 height 10
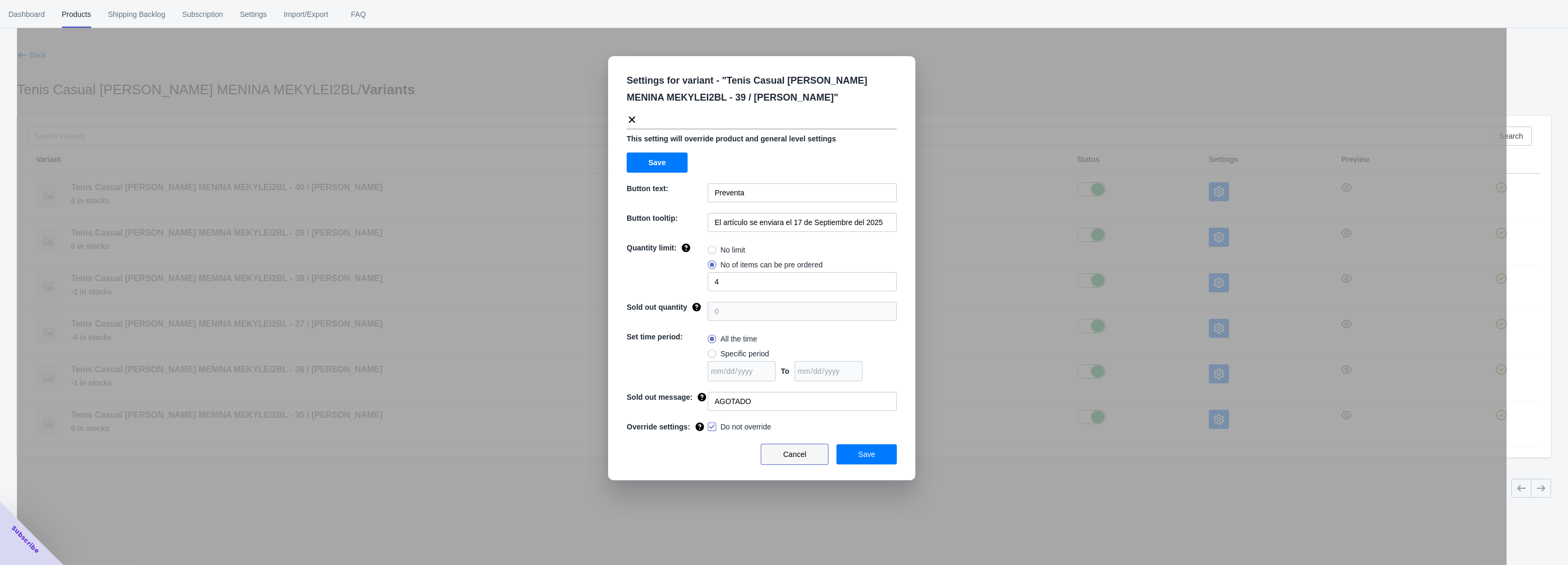
click at [809, 460] on button "Cancel" at bounding box center [794, 454] width 67 height 20
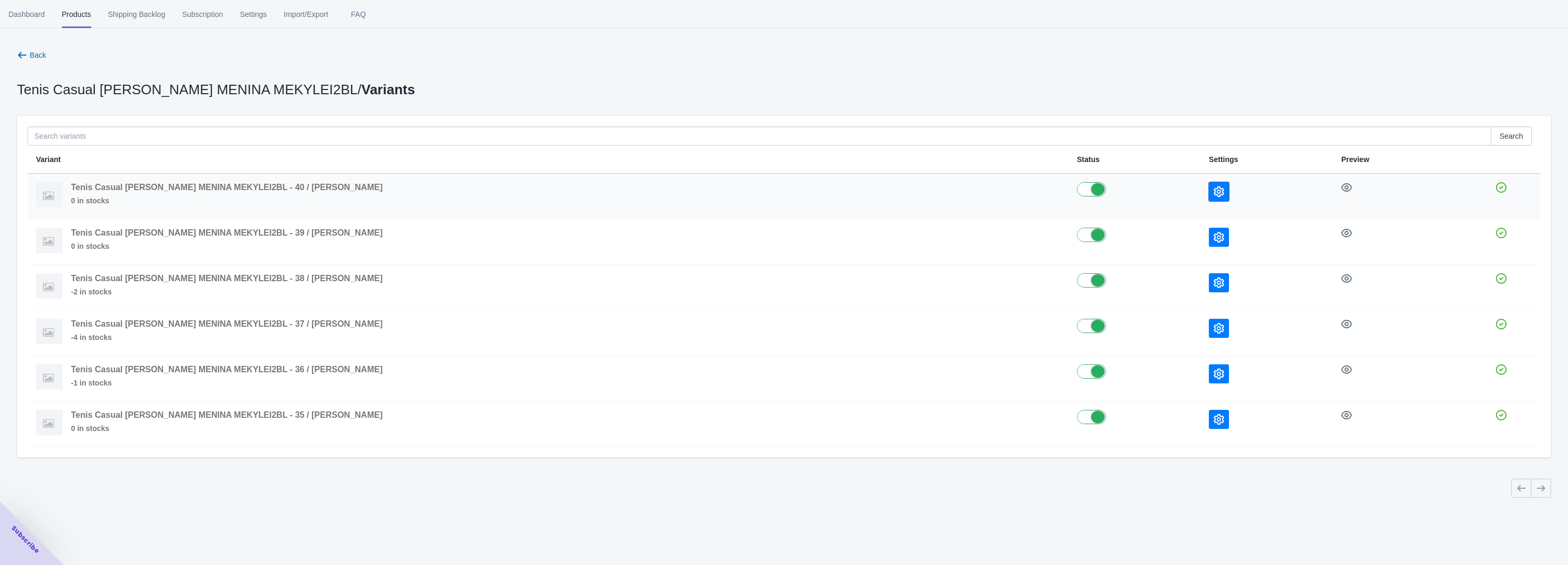
click at [1214, 189] on icon "button" at bounding box center [1219, 191] width 10 height 10
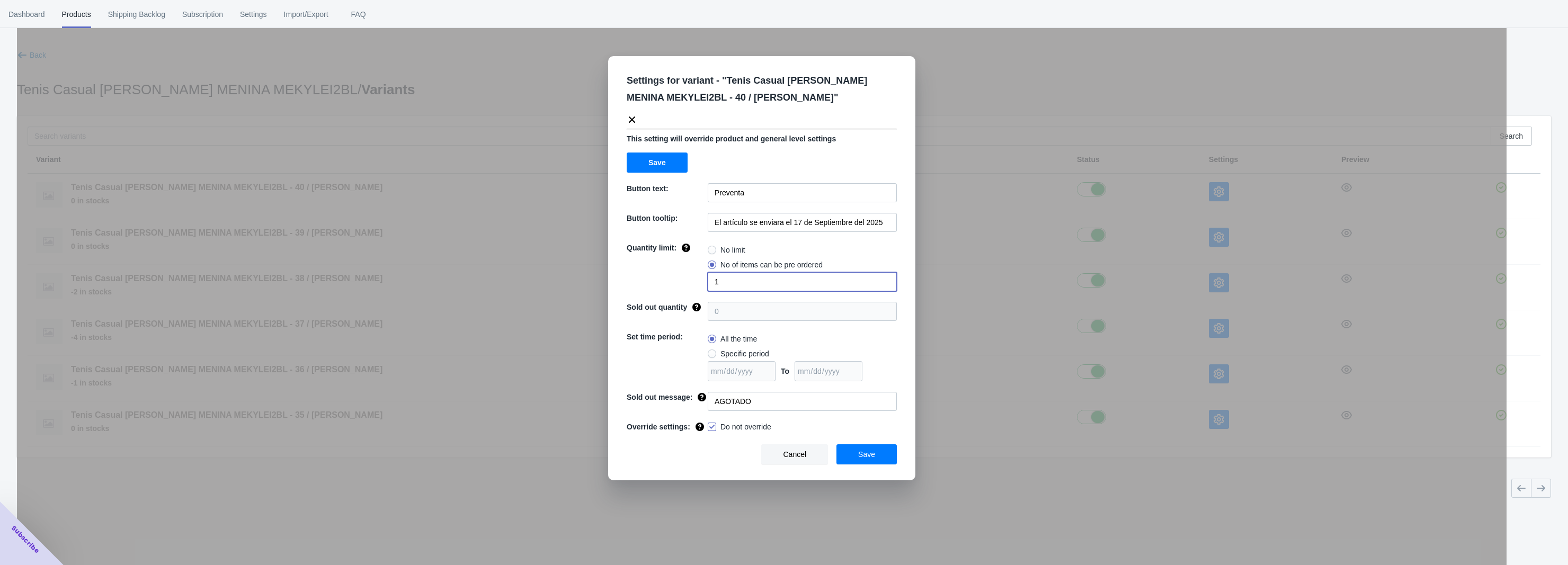
drag, startPoint x: 726, startPoint y: 282, endPoint x: 672, endPoint y: 282, distance: 54.0
click at [691, 282] on div "Quantity limit: No limit No of items can be pre ordered 1" at bounding box center [761, 267] width 270 height 49
type input "2"
click at [863, 453] on span "Save" at bounding box center [867, 454] width 17 height 9
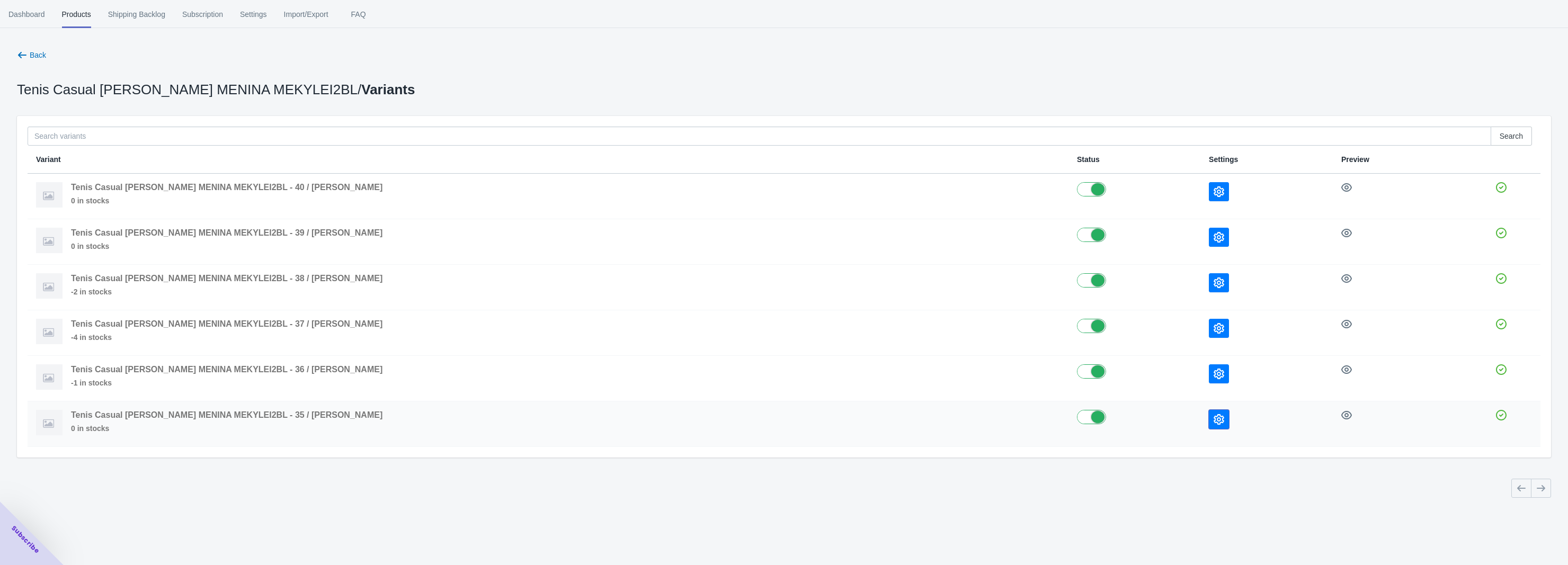
click at [1214, 423] on icon "button" at bounding box center [1219, 419] width 10 height 10
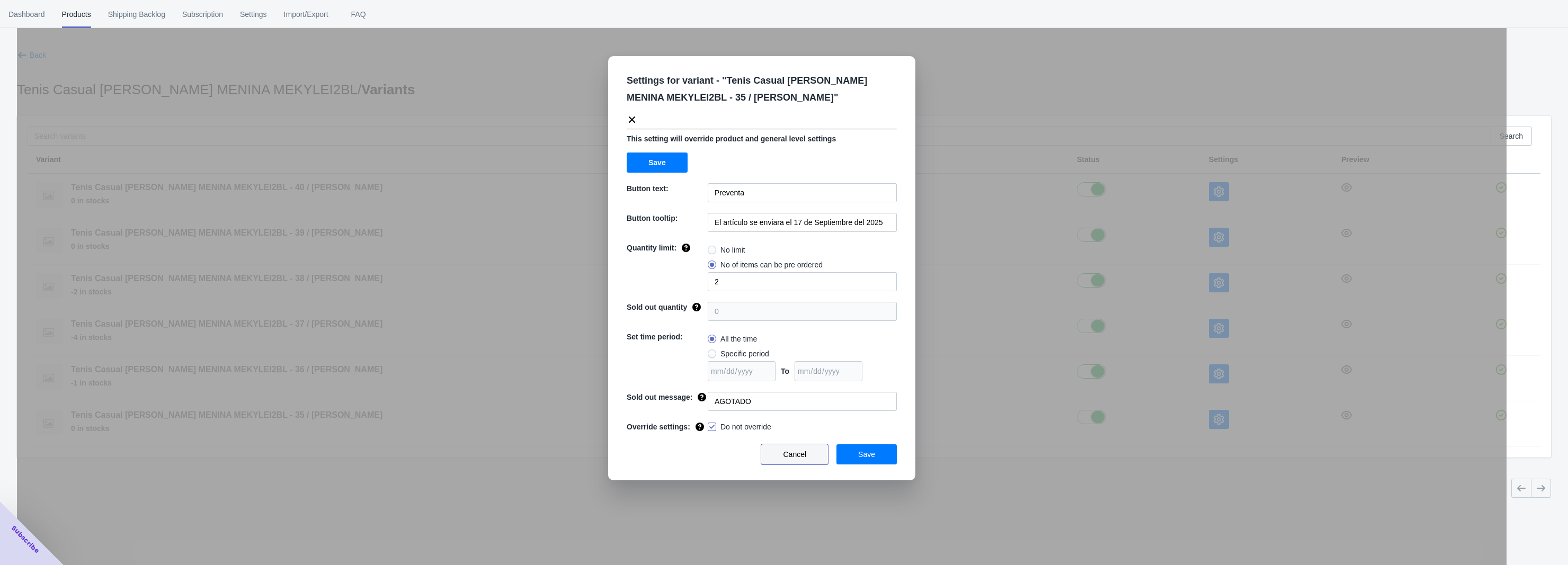
click at [812, 460] on button "Cancel" at bounding box center [794, 454] width 67 height 20
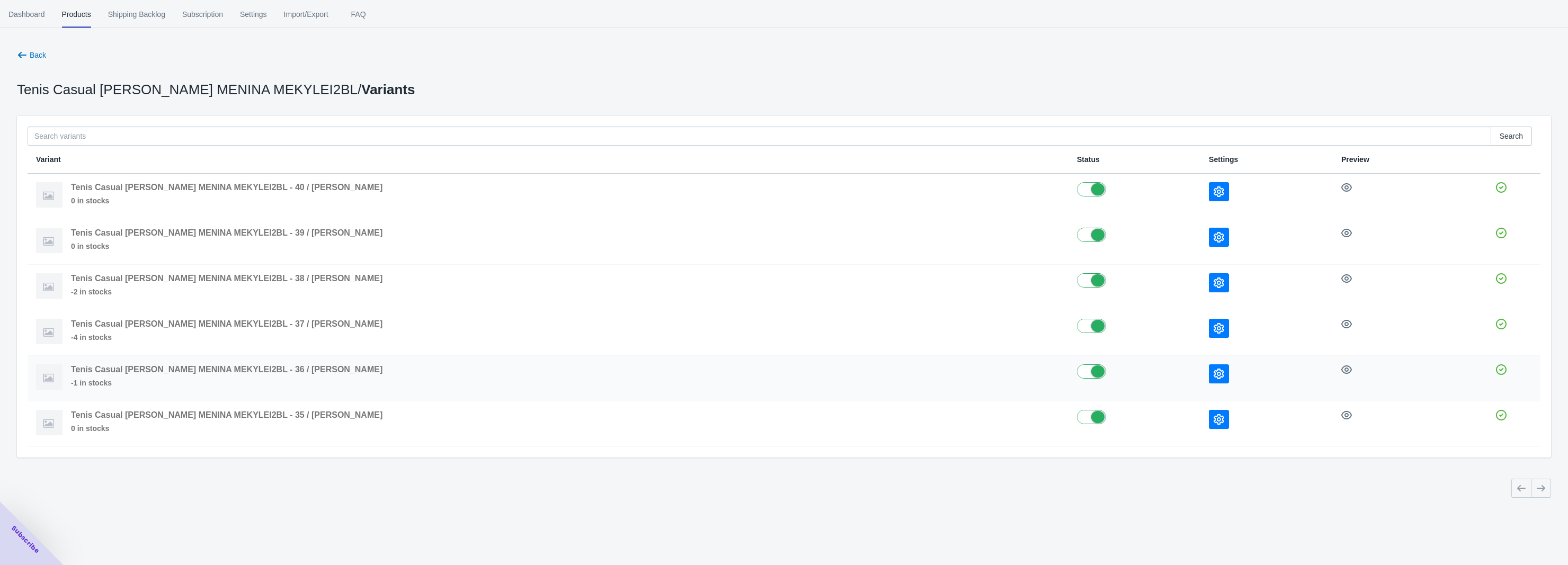
click at [1214, 376] on icon "button" at bounding box center [1219, 374] width 10 height 10
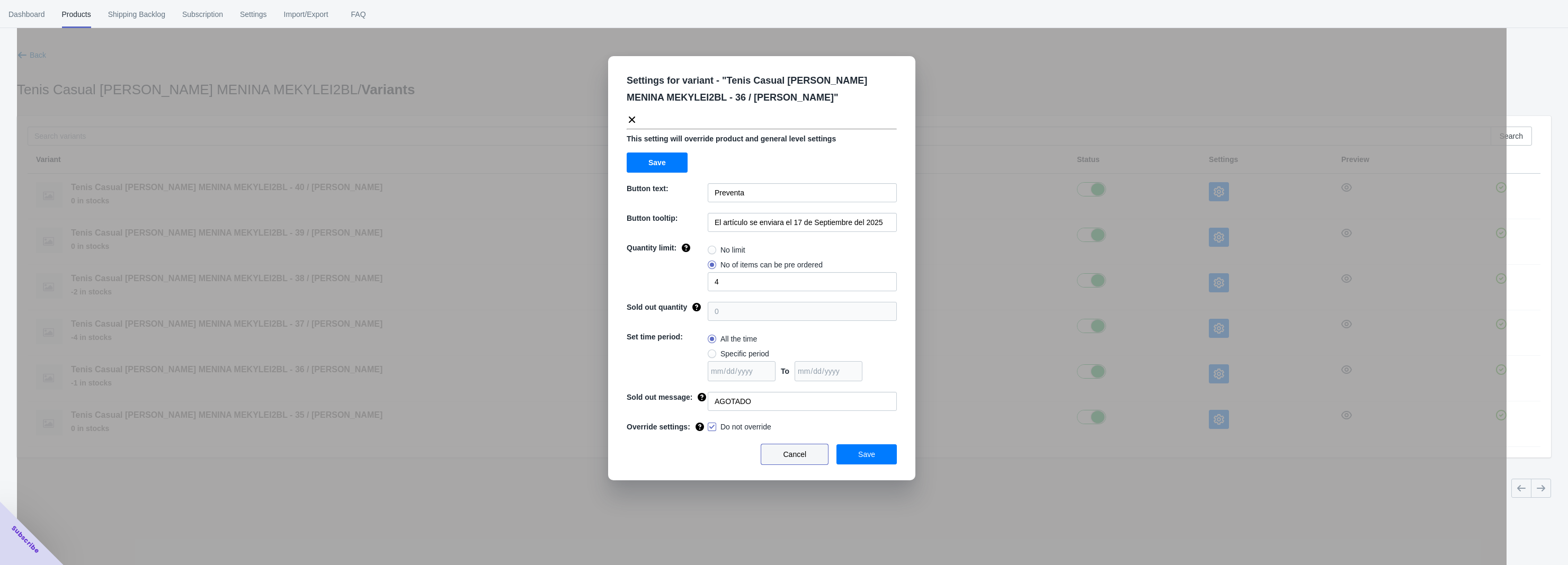
click at [790, 455] on span "Cancel" at bounding box center [794, 454] width 23 height 9
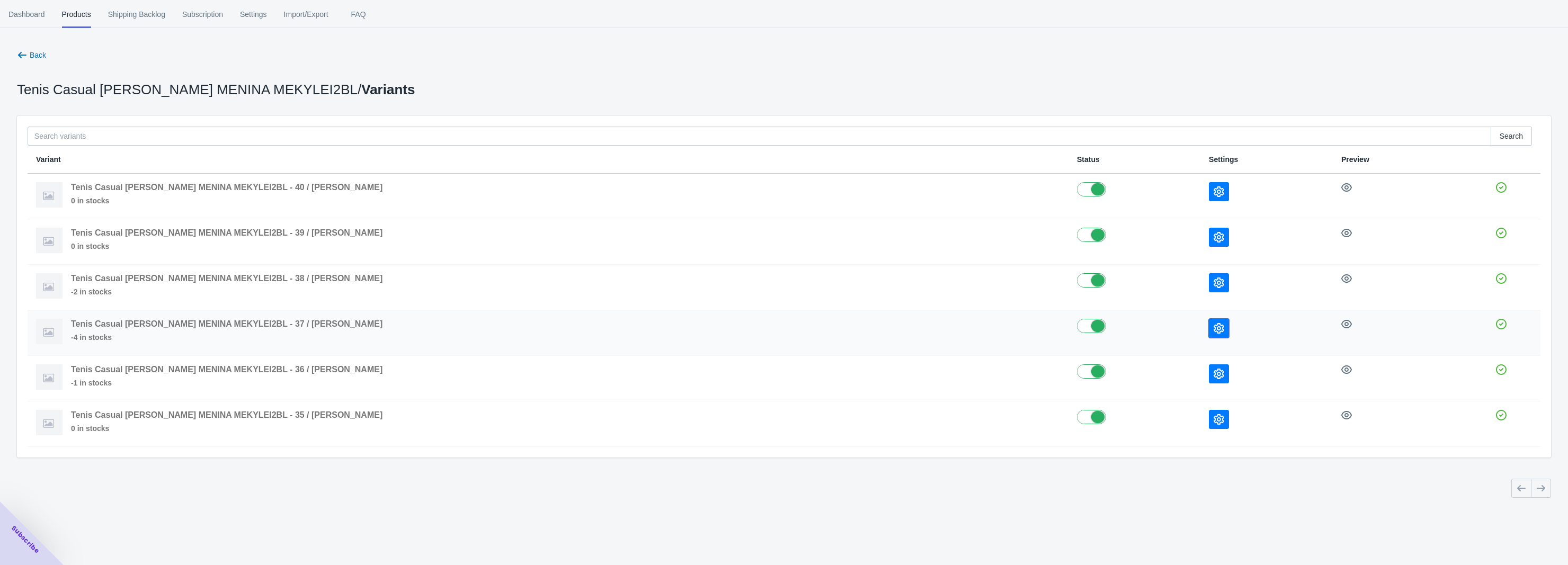
click at [1209, 333] on button "button" at bounding box center [1219, 328] width 20 height 19
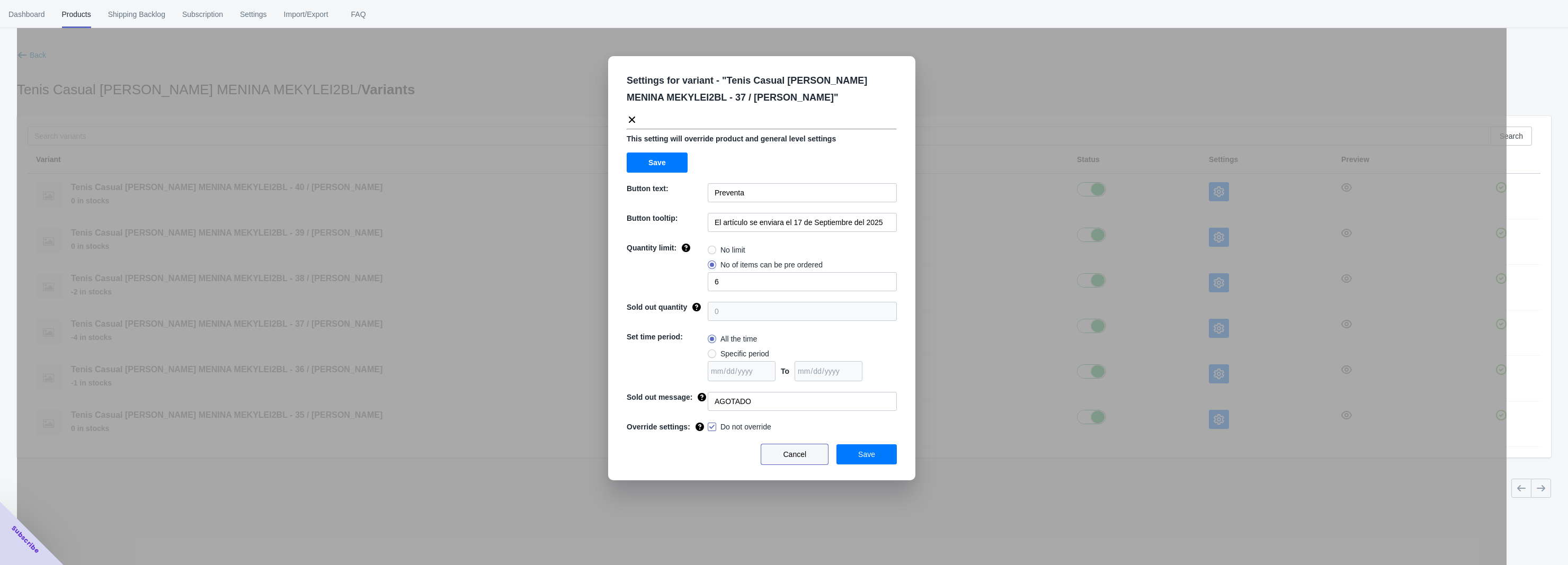
click at [800, 453] on span "Cancel" at bounding box center [794, 454] width 23 height 9
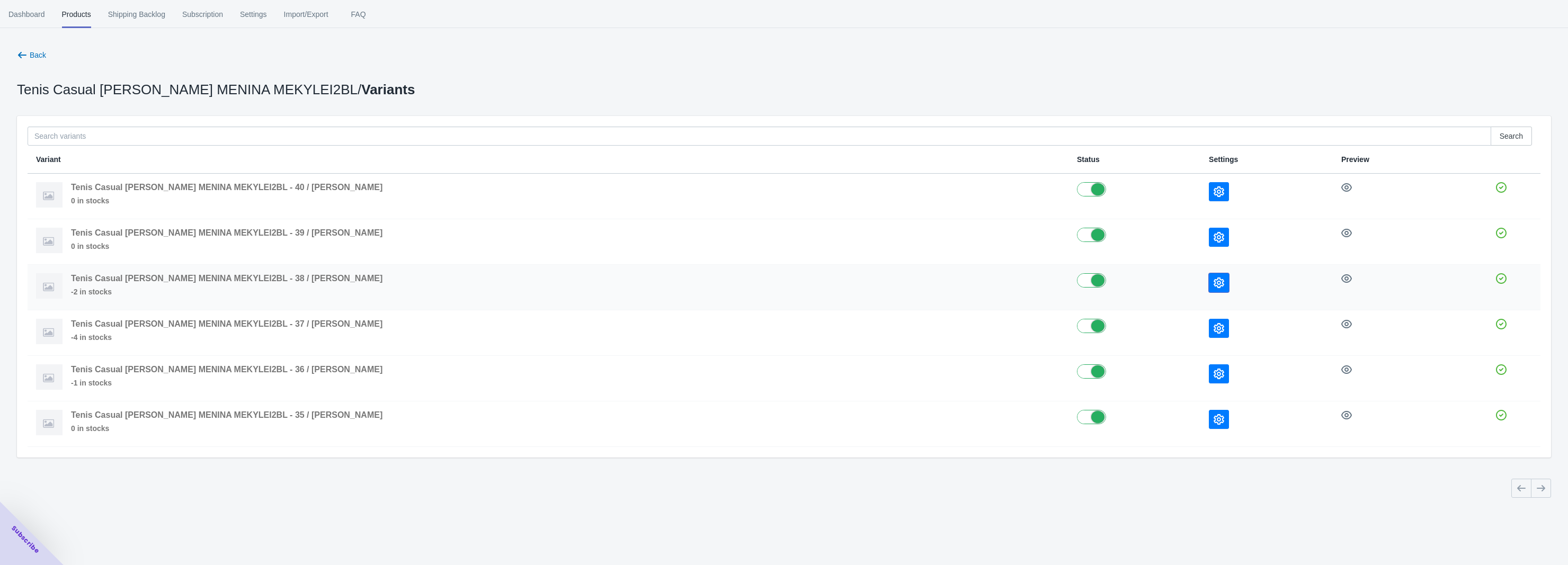
click at [1214, 279] on icon "button" at bounding box center [1219, 282] width 10 height 10
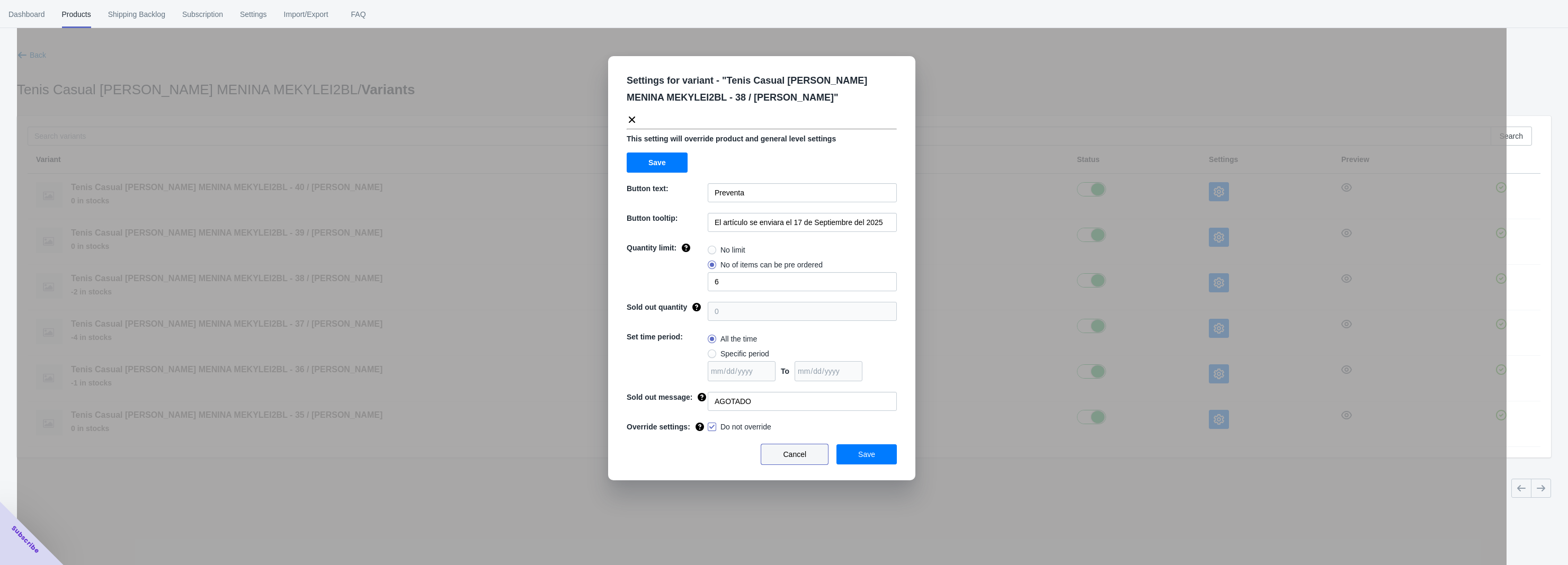
click at [809, 452] on button "Cancel" at bounding box center [794, 454] width 67 height 20
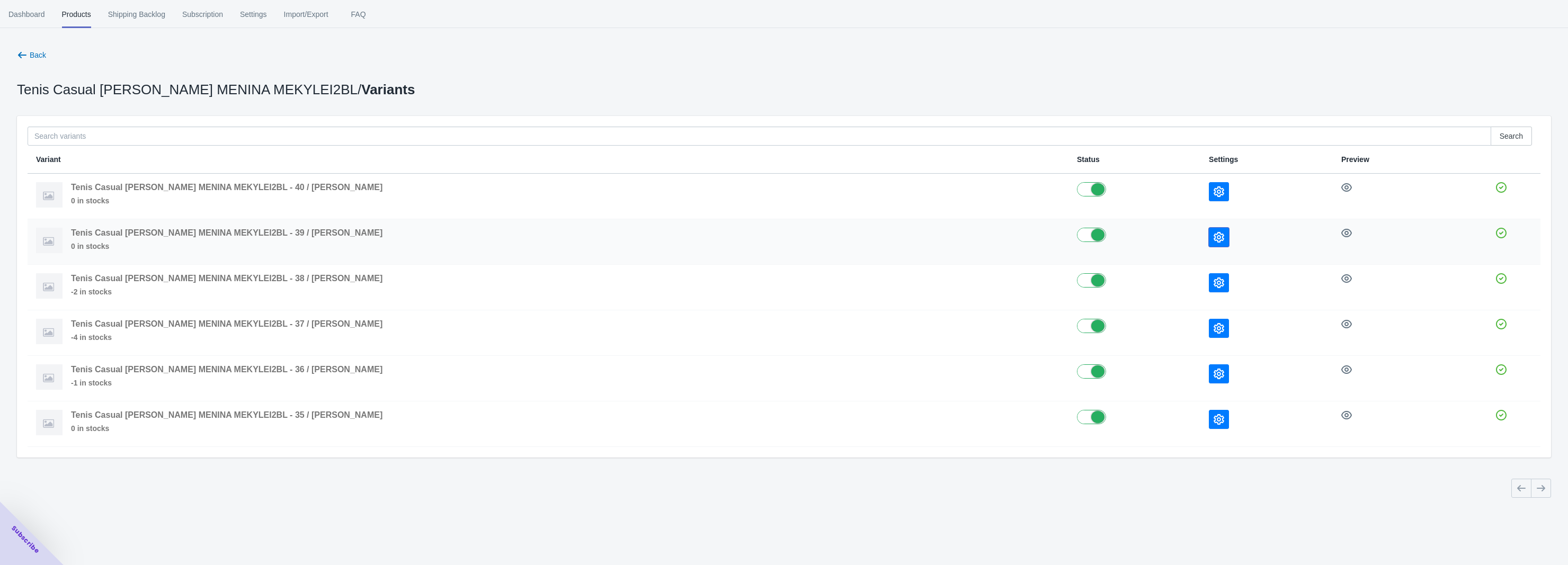
click at [1214, 235] on icon "button" at bounding box center [1219, 237] width 10 height 10
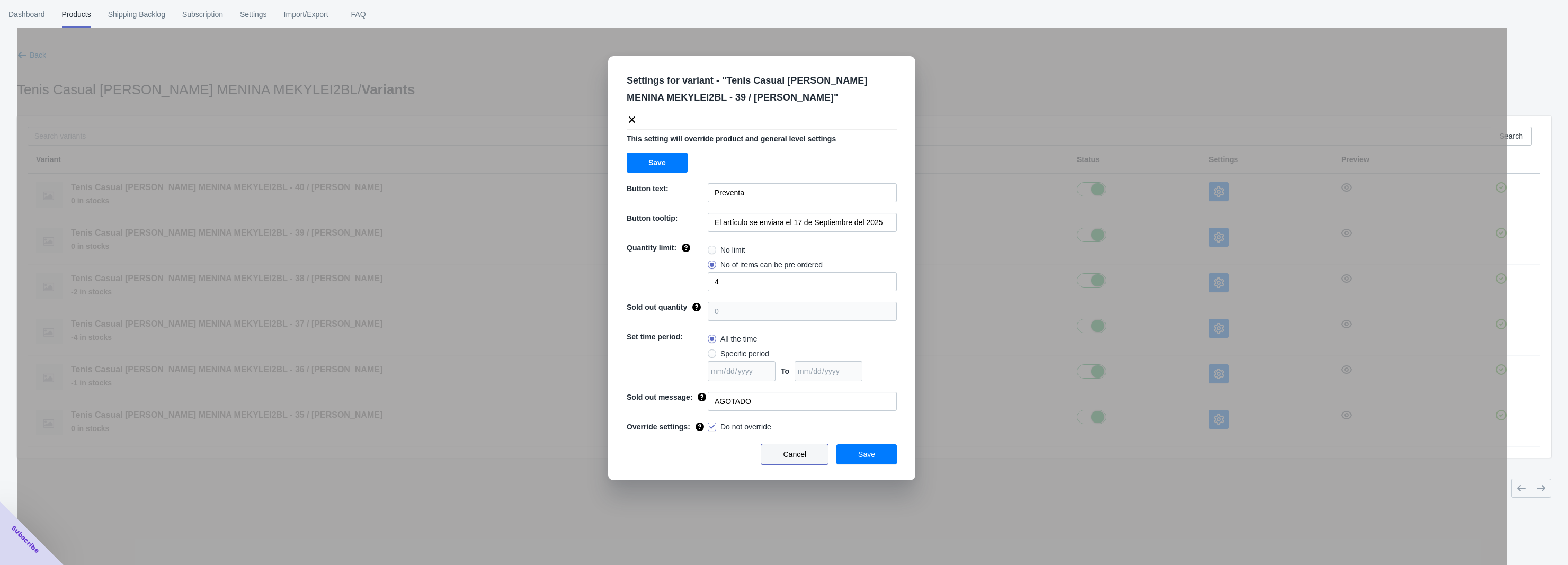
click at [806, 459] on span "Cancel" at bounding box center [794, 454] width 23 height 9
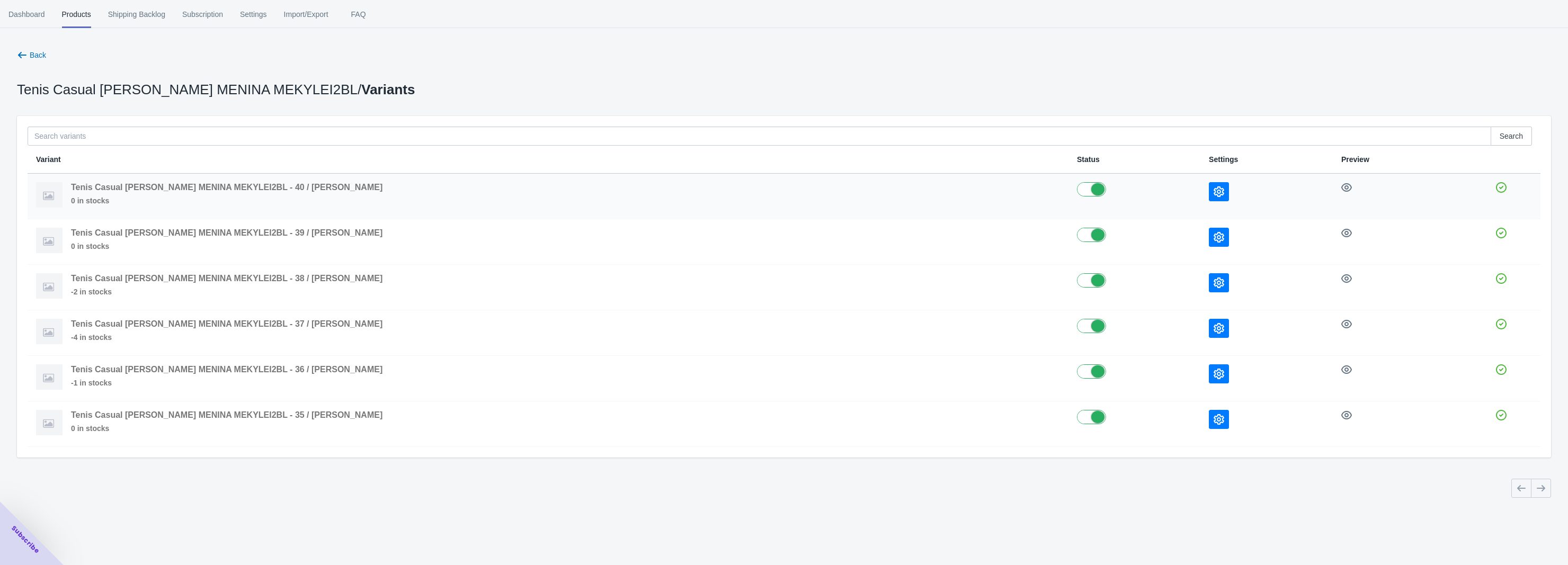
click at [1214, 196] on icon "button" at bounding box center [1219, 191] width 10 height 10
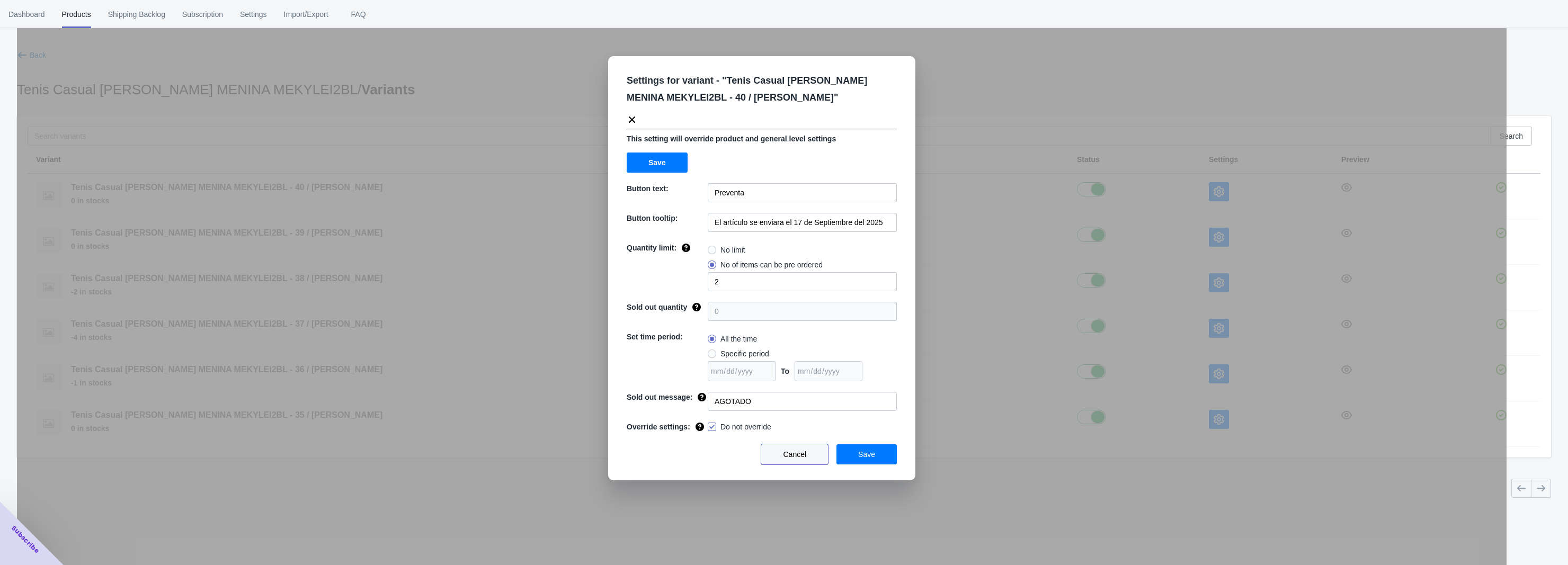
click at [819, 458] on button "Cancel" at bounding box center [794, 454] width 67 height 20
